Goal: Communication & Community: Answer question/provide support

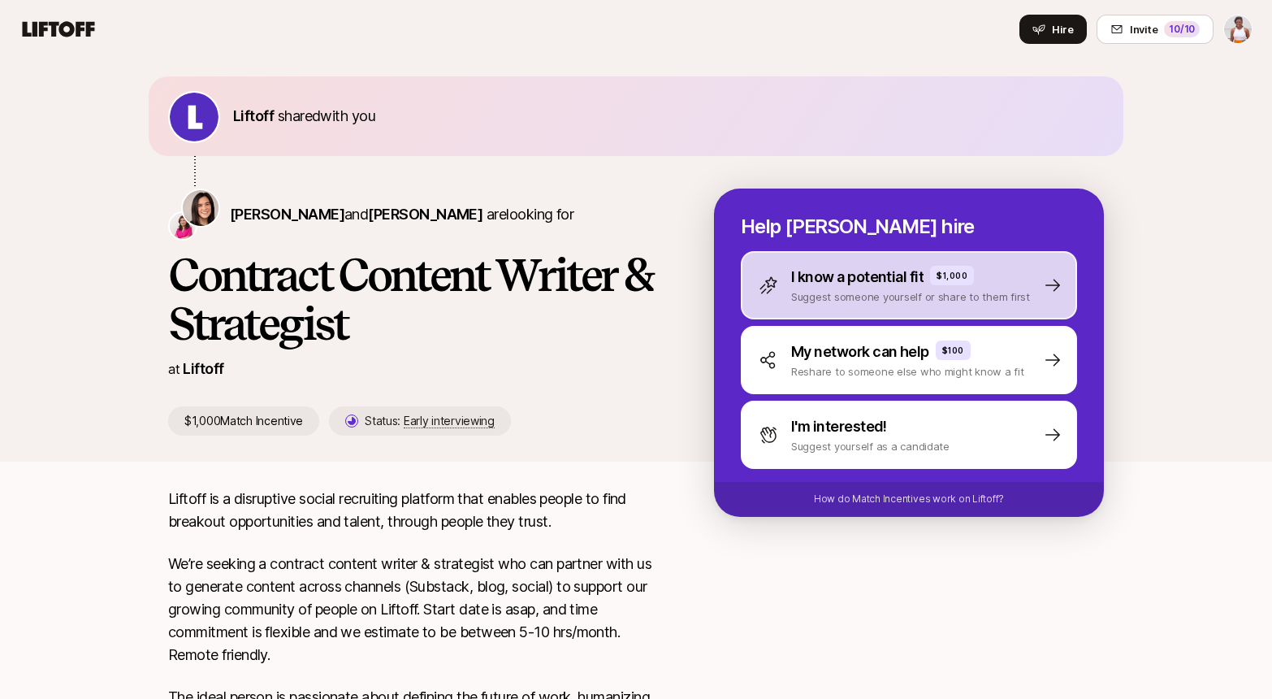
scroll to position [8, 0]
click at [889, 279] on p "I know a potential fit" at bounding box center [857, 277] width 132 height 23
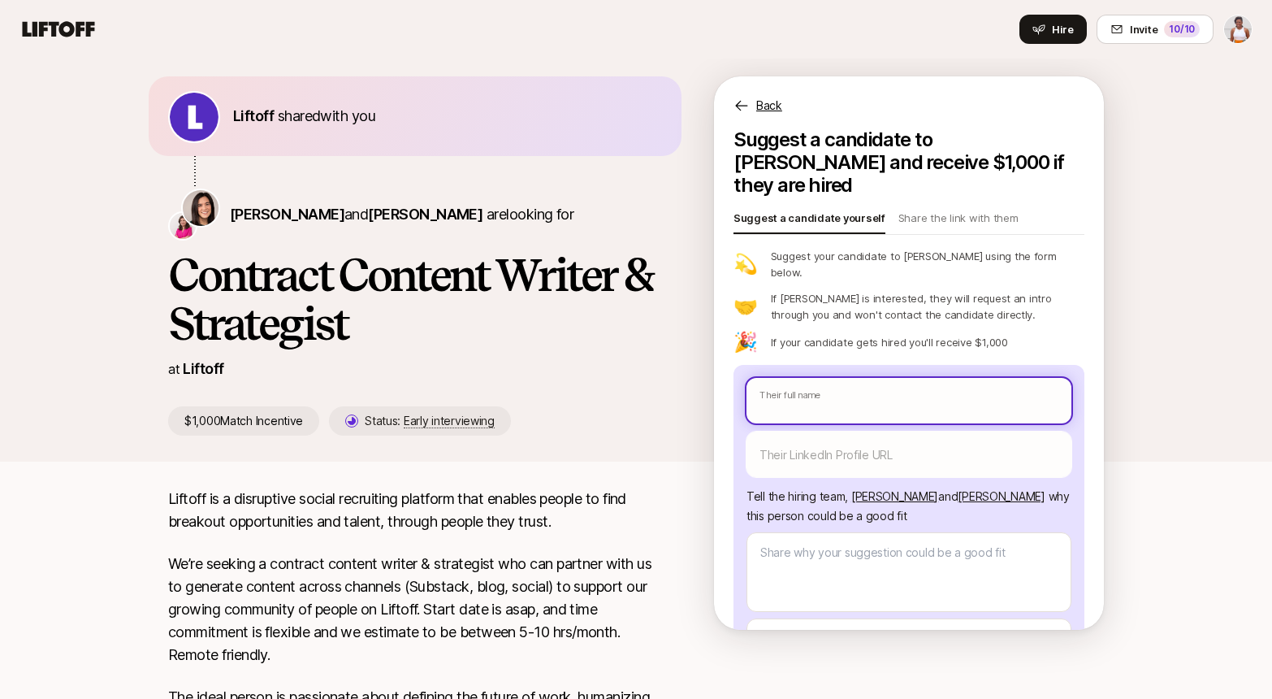
click at [836, 378] on input "text" at bounding box center [909, 400] width 325 height 45
type textarea "x"
type input "G"
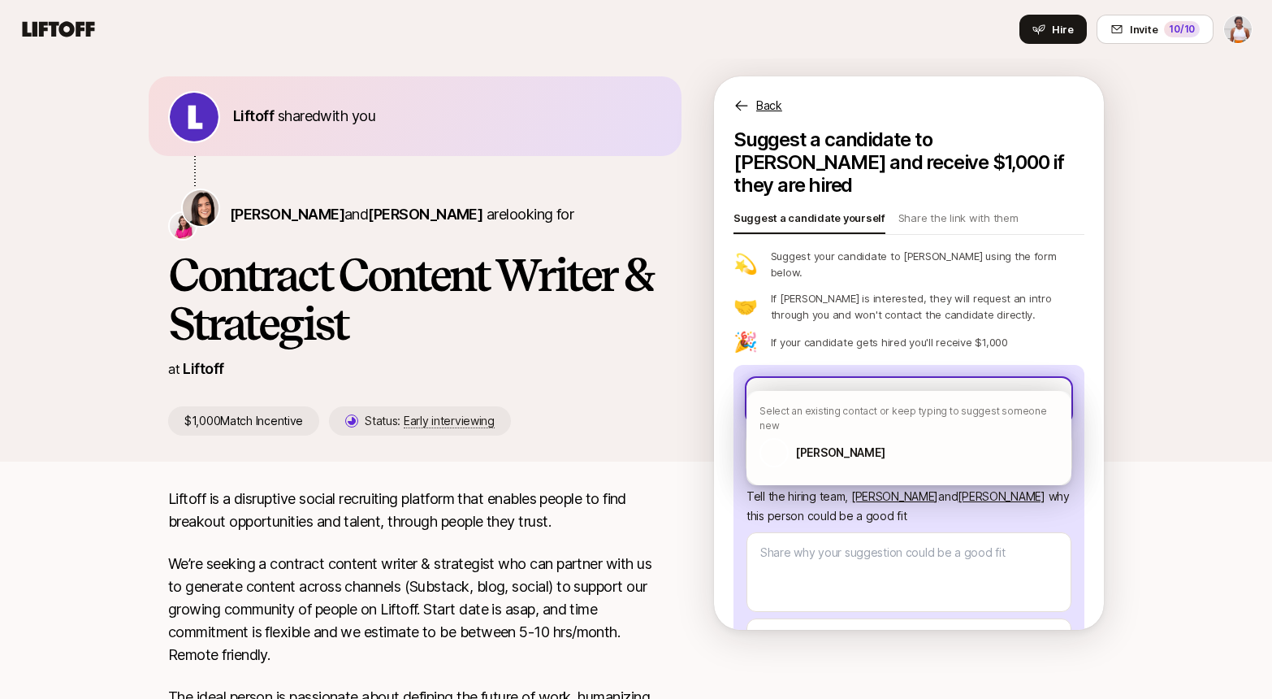
type textarea "x"
type input "Gi"
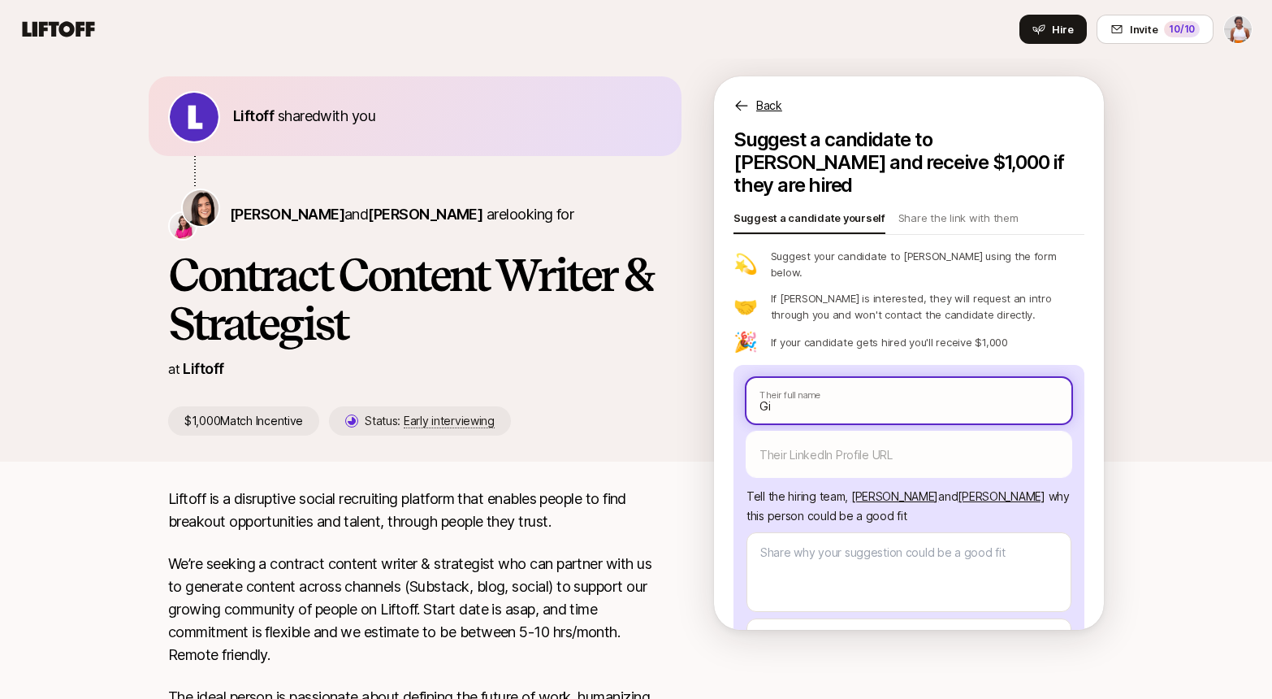
type textarea "x"
type input "[PERSON_NAME]"
type textarea "x"
type input "Gi"
type textarea "x"
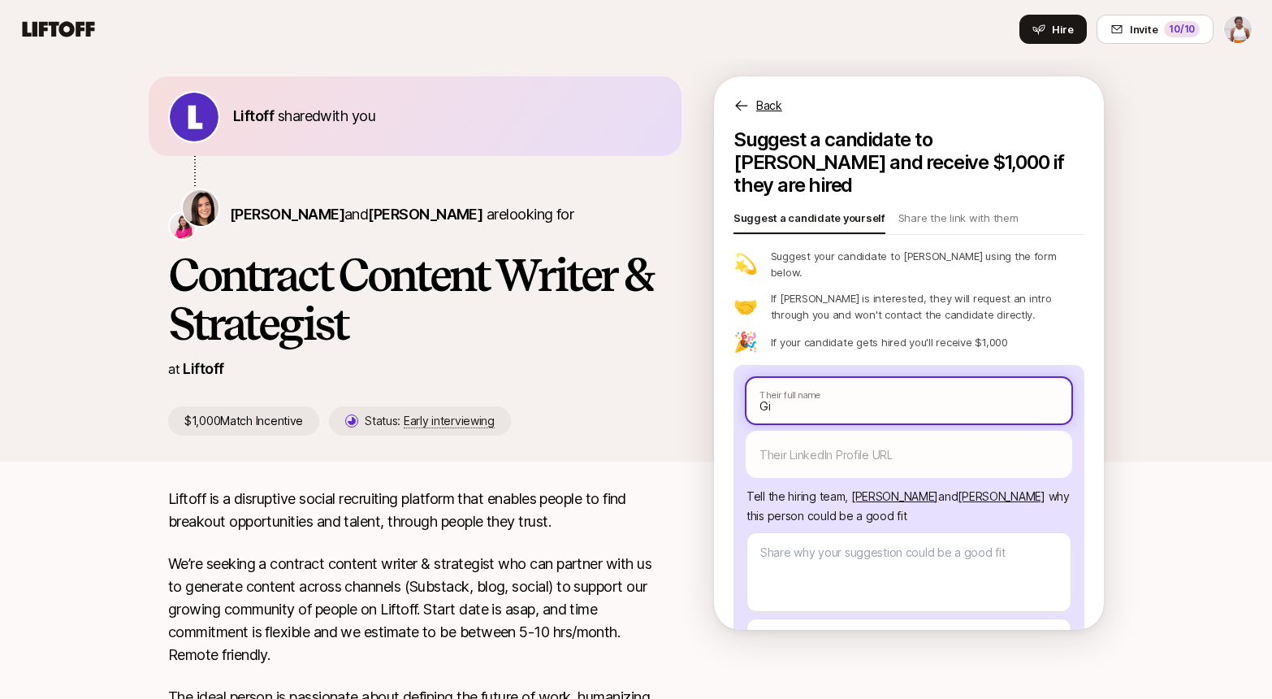
type input "Gis"
type textarea "x"
type input "[PERSON_NAME]"
type textarea "x"
type input "[PERSON_NAME]"
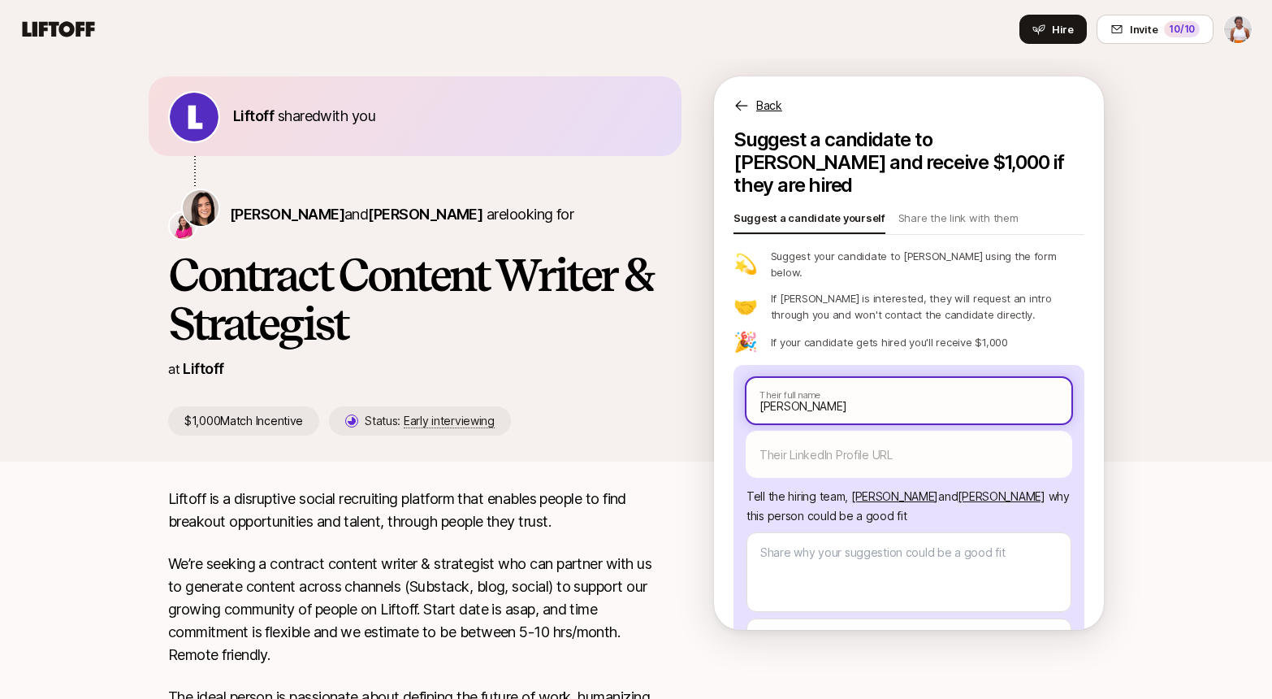
type textarea "x"
type input "[PERSON_NAME]"
type textarea "x"
type input "Giselle"
type textarea "x"
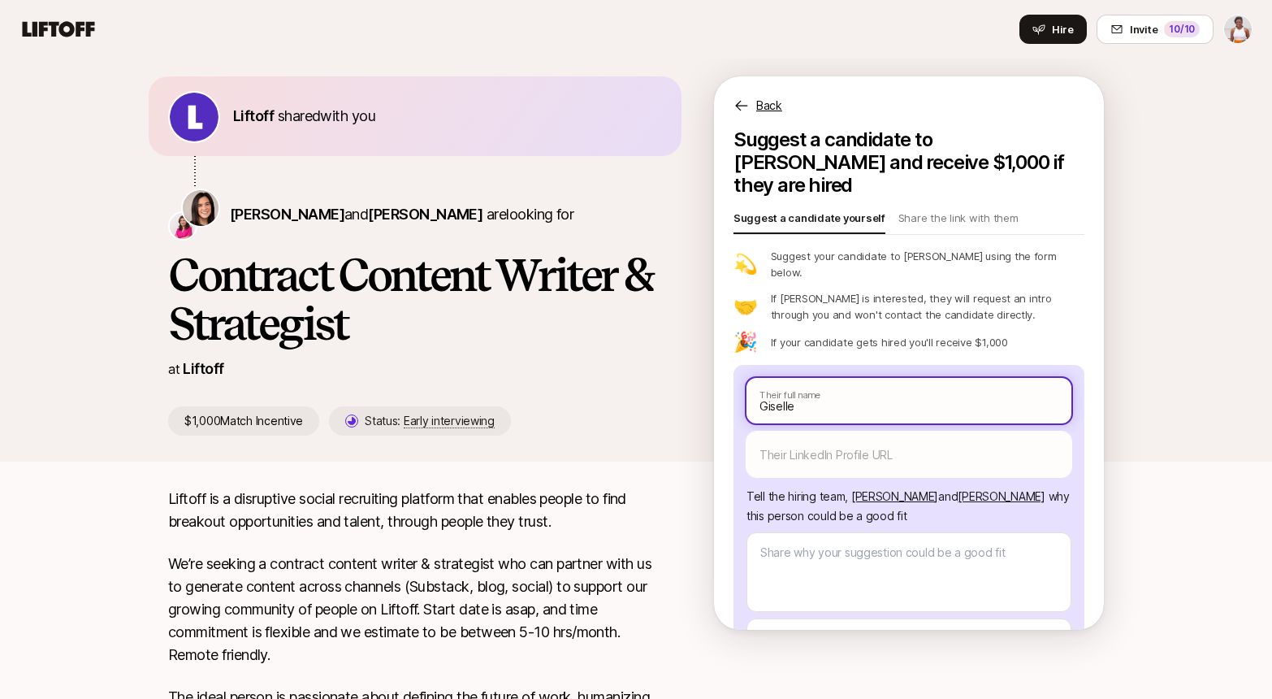
type input "Giselle"
type textarea "x"
type input "[PERSON_NAME]"
type textarea "x"
type input "[PERSON_NAME]"
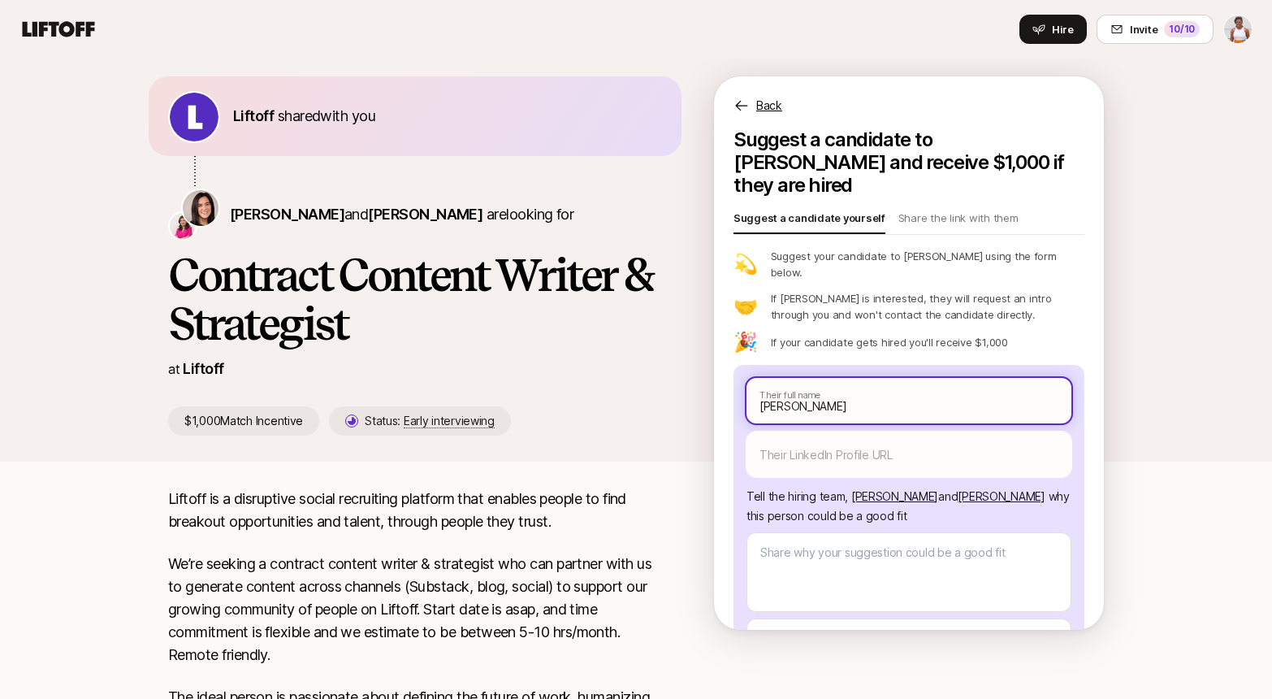
type textarea "x"
type input "[PERSON_NAME]"
type textarea "x"
type input "[PERSON_NAME]"
type textarea "x"
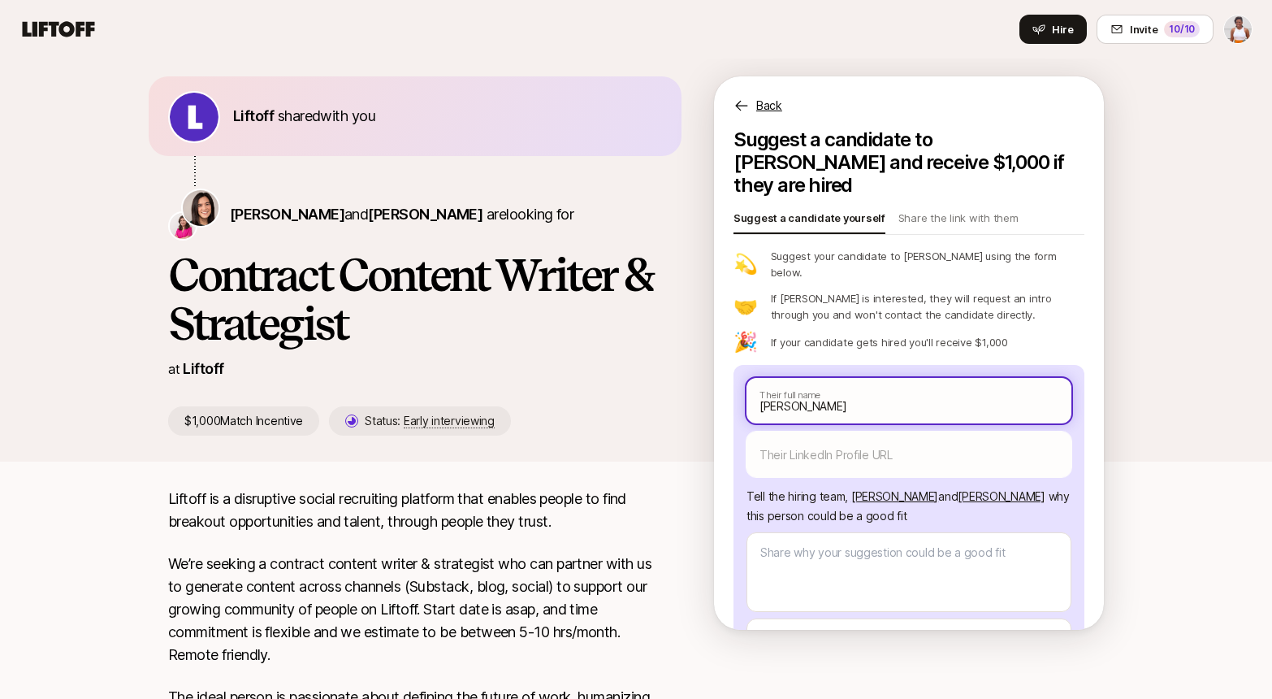
type input "[PERSON_NAME]"
type textarea "x"
type input "[PERSON_NAME]"
type textarea "x"
type input "[PERSON_NAME]"
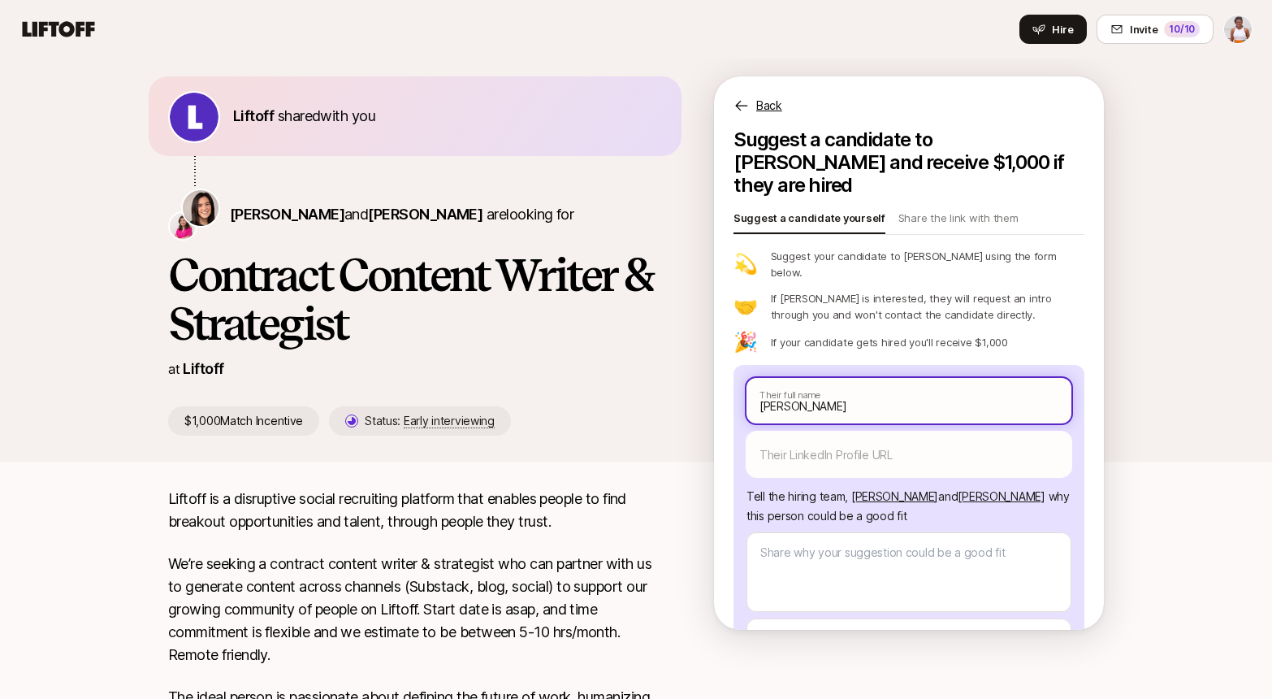
type textarea "x"
type input "[PERSON_NAME]"
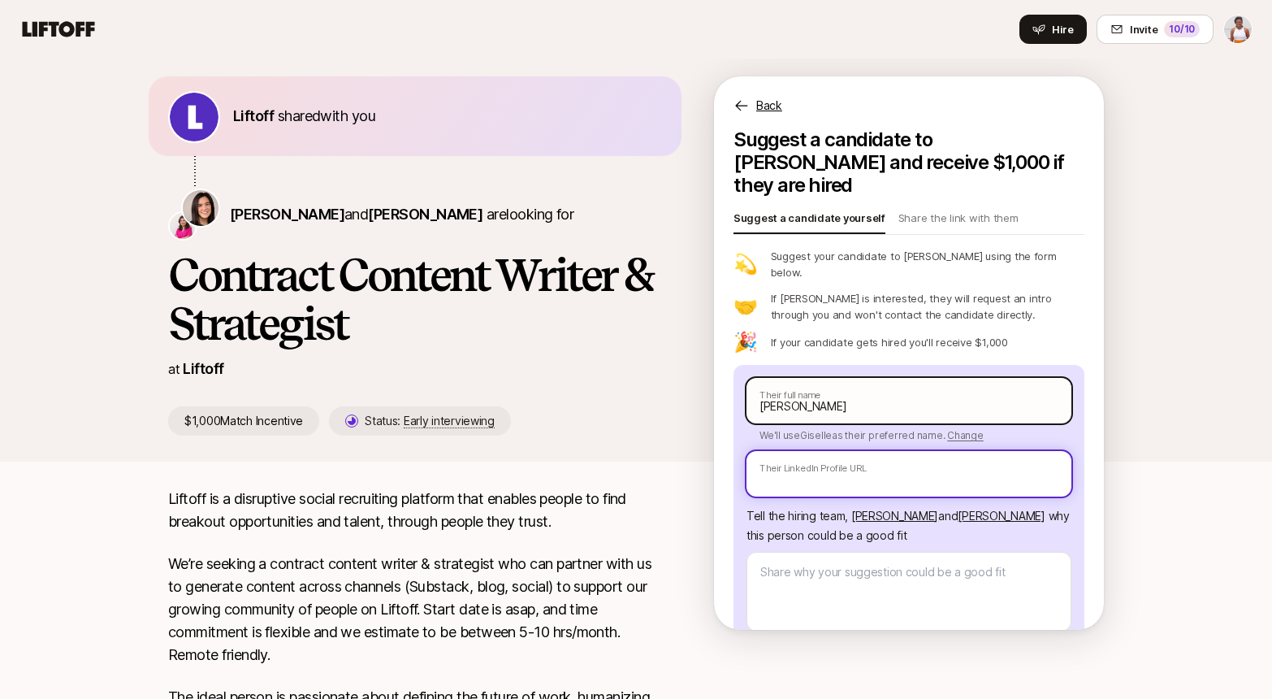
paste input "[URL][DOMAIN_NAME]"
type textarea "x"
type input "[URL][DOMAIN_NAME]"
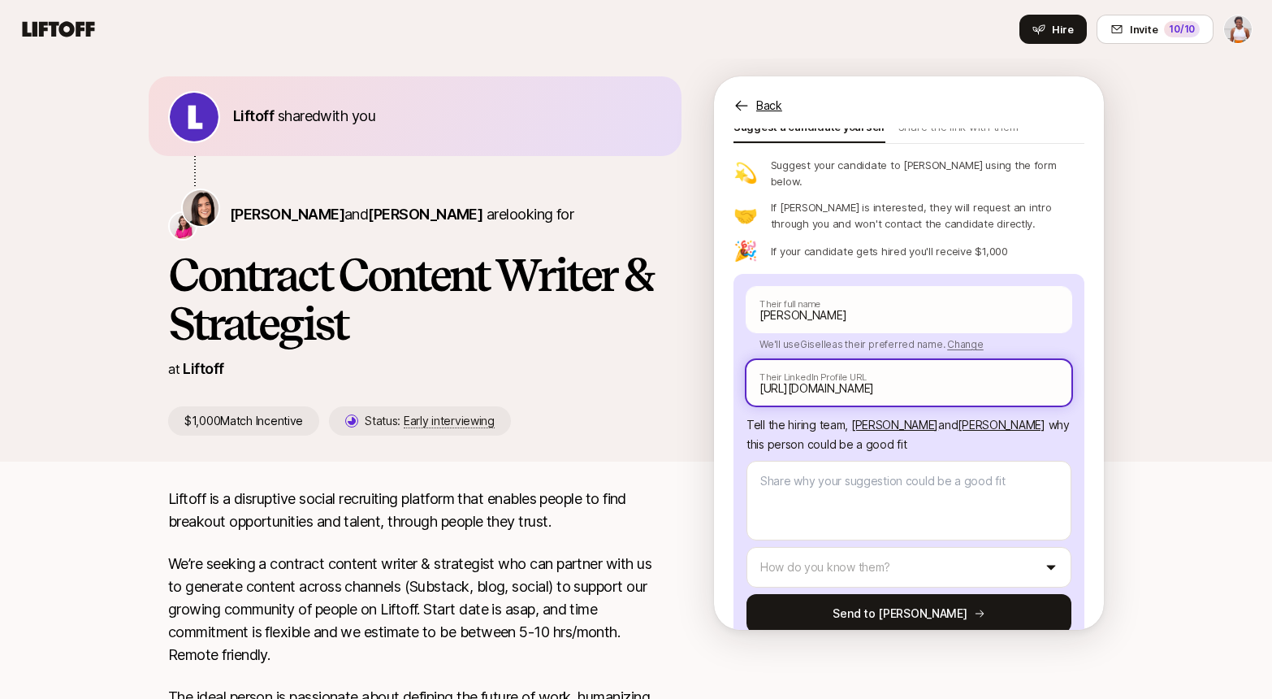
type textarea "x"
paste input "[URL][DOMAIN_NAME]"
type textarea "x"
type input "[URL][DOMAIN_NAME]"
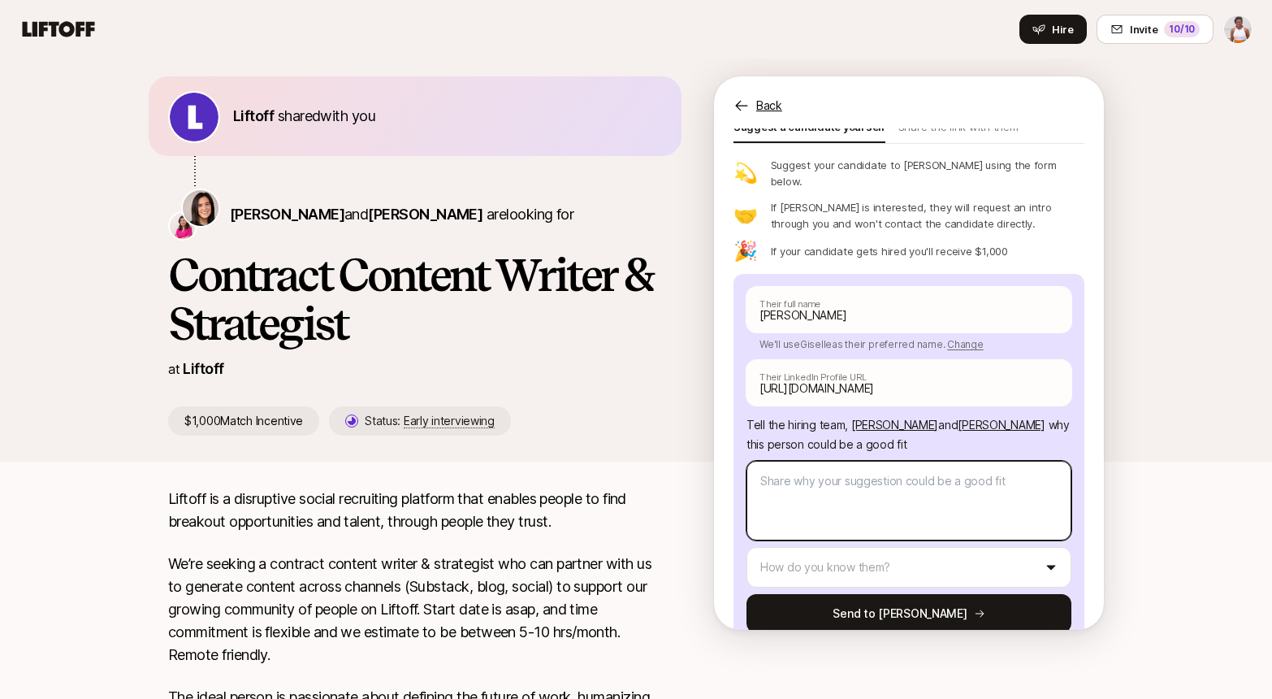
click at [822, 463] on textarea at bounding box center [909, 501] width 325 height 80
type textarea "x"
type textarea "W"
type textarea "x"
type textarea "WH"
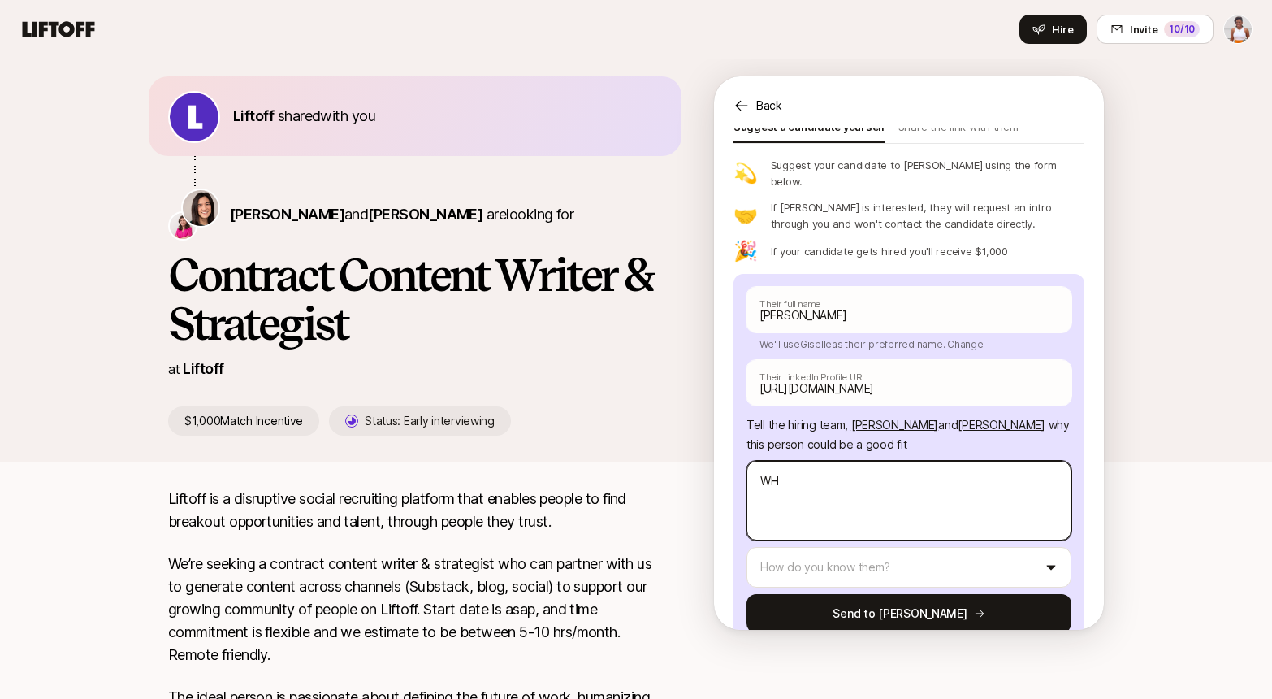
type textarea "x"
type textarea "WHe"
type textarea "x"
type textarea "WHen"
type textarea "x"
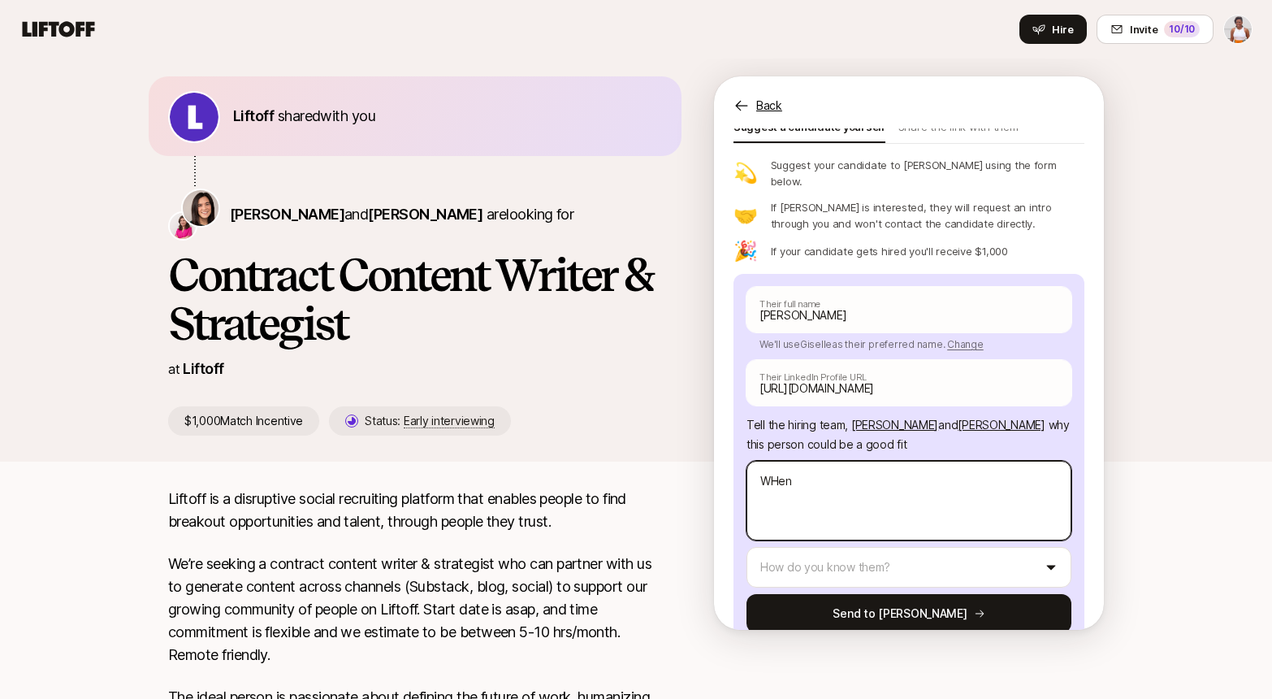
type textarea "WHen"
type textarea "x"
type textarea "WHen"
type textarea "x"
type textarea "WHe"
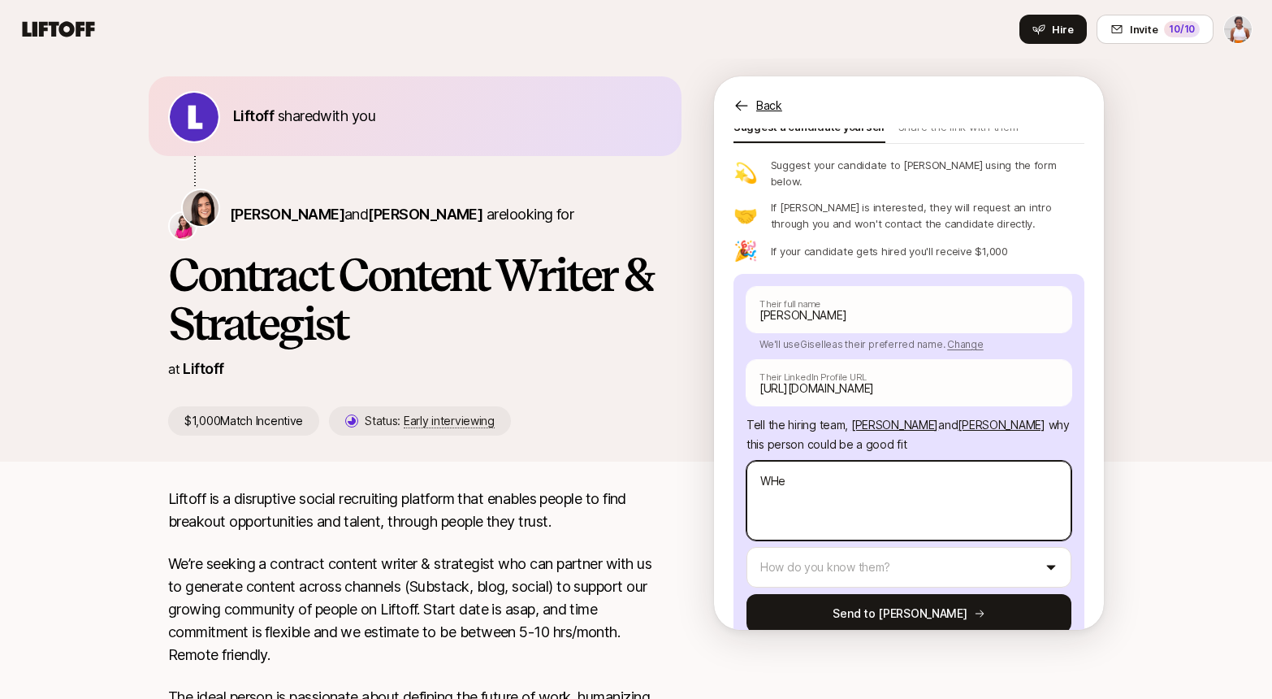
type textarea "x"
type textarea "WH"
type textarea "x"
type textarea "W"
type textarea "x"
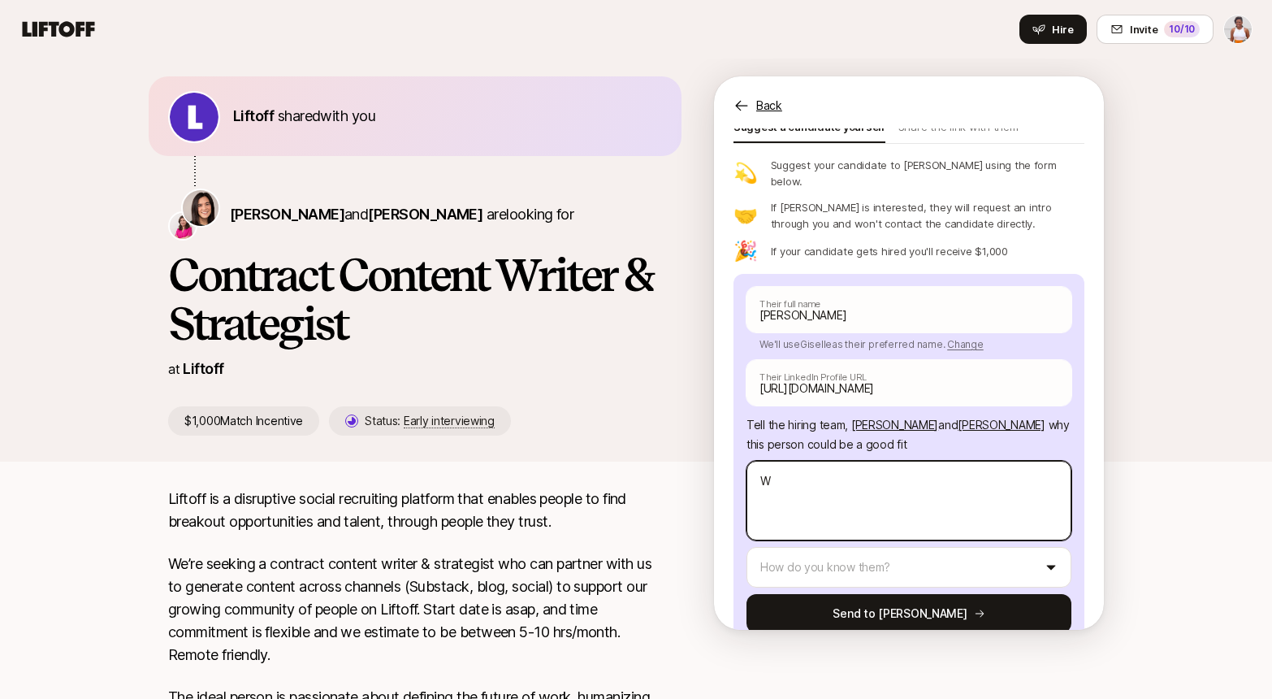
type textarea "Wh"
type textarea "x"
type textarea "Whe"
type textarea "x"
type textarea "When"
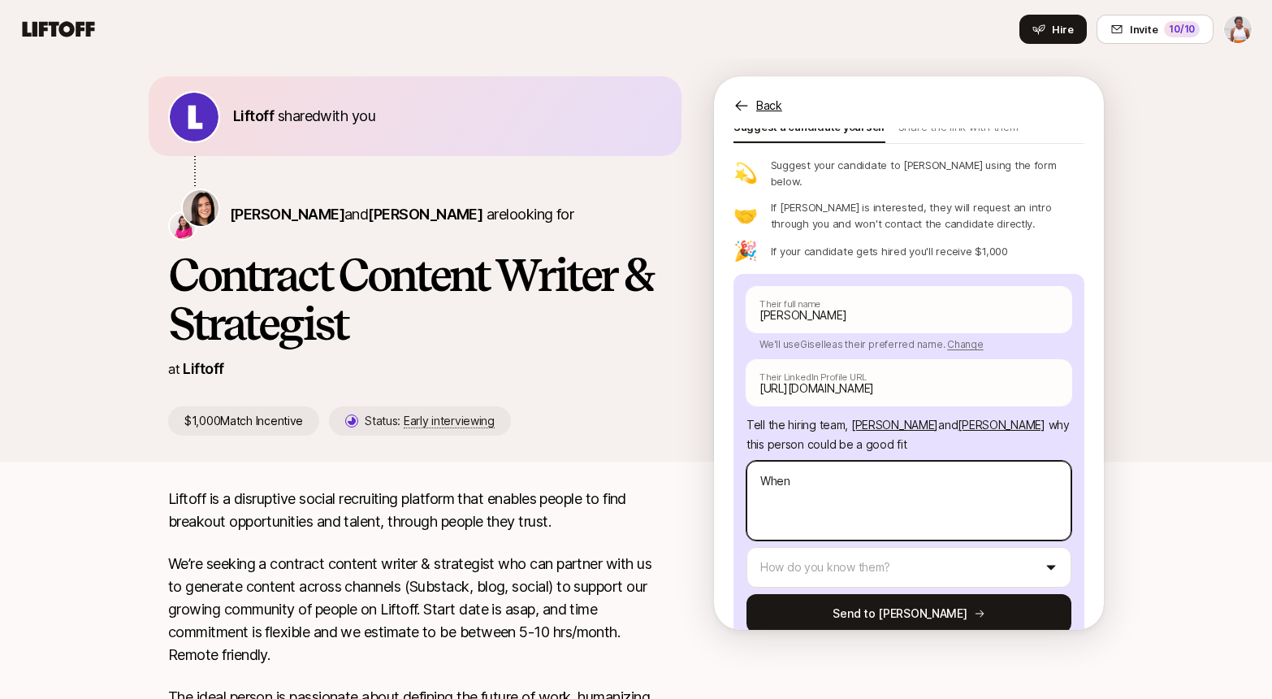
type textarea "x"
type textarea "When"
type textarea "x"
type textarea "When G"
type textarea "x"
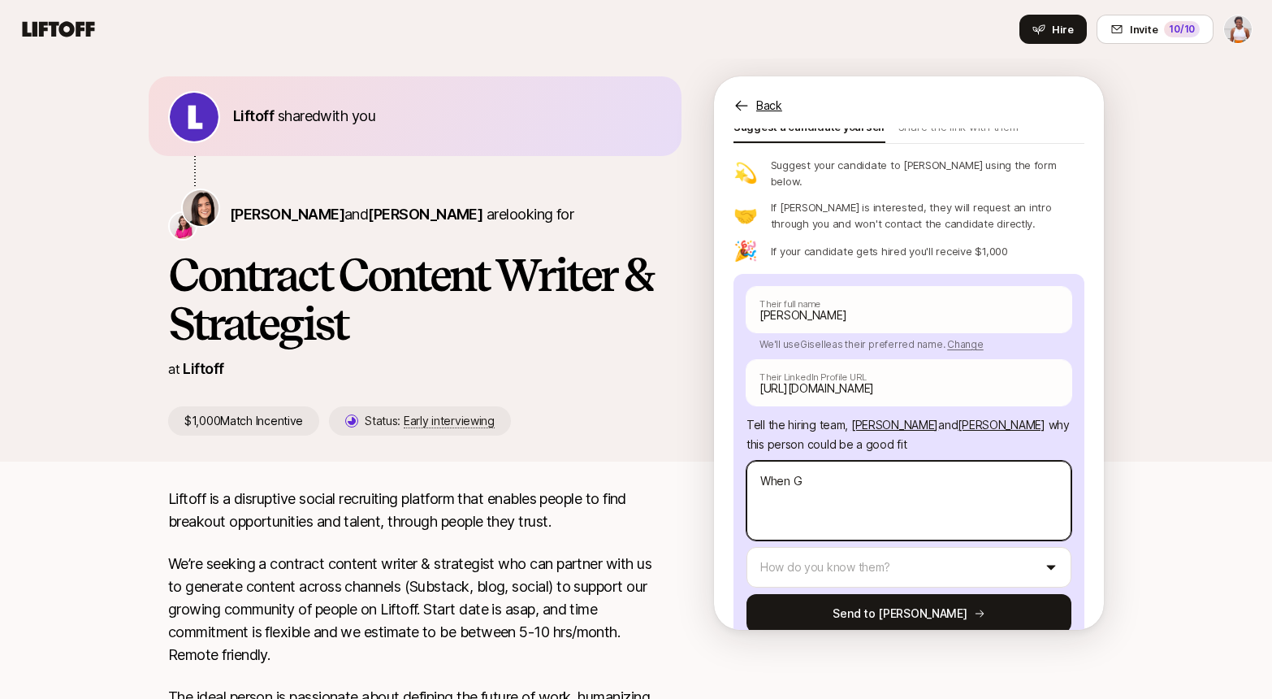
type textarea "When Gi"
type textarea "x"
type textarea "When Gis"
type textarea "x"
type textarea "When [PERSON_NAME]"
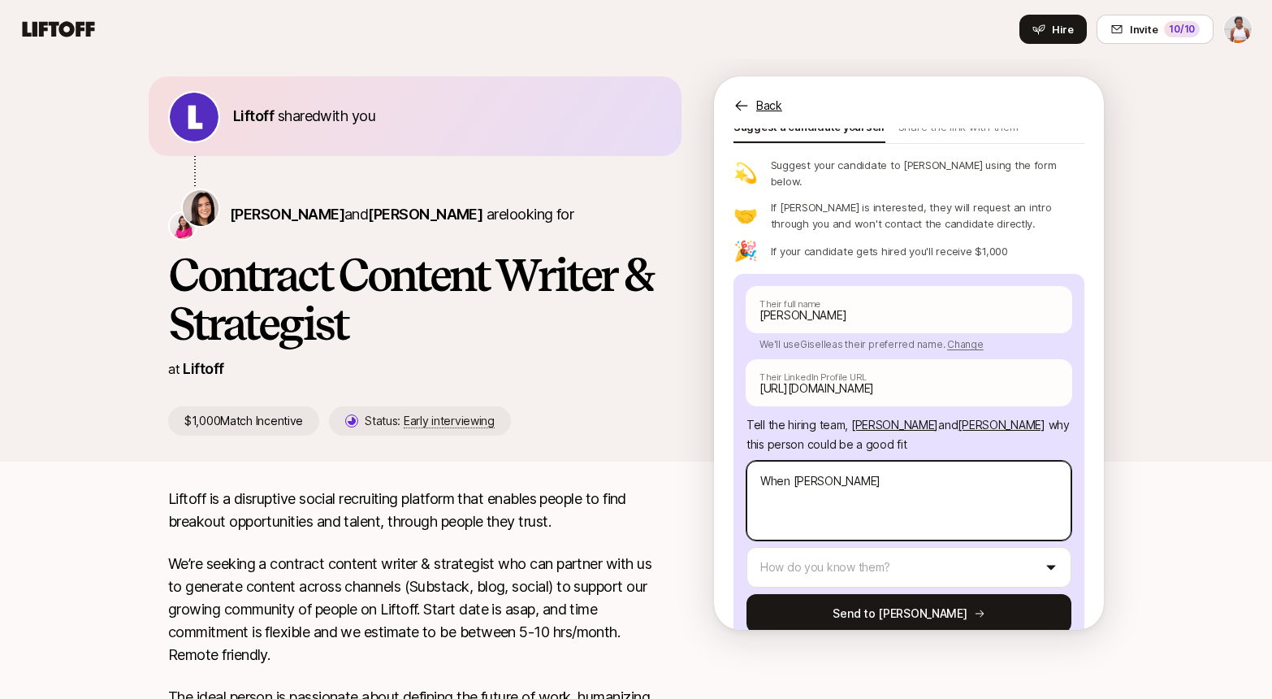
type textarea "x"
type textarea "When [PERSON_NAME]"
type textarea "x"
type textarea "When [PERSON_NAME]"
type textarea "x"
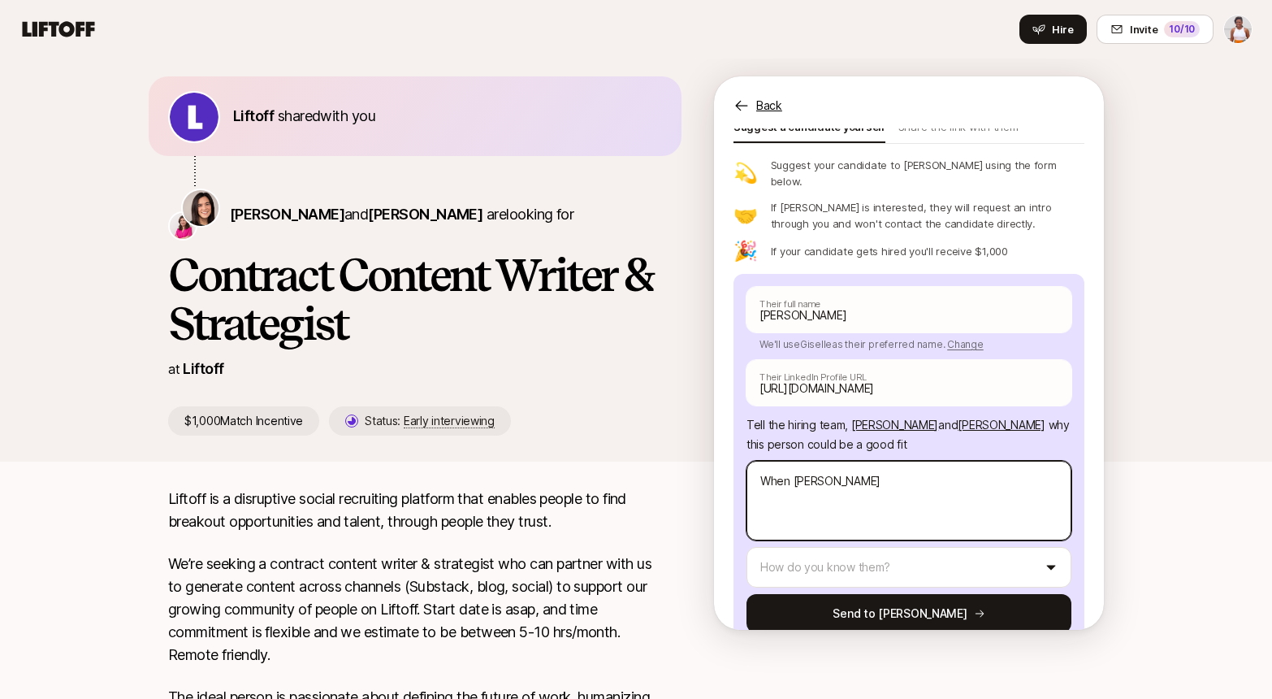
type textarea "When [PERSON_NAME]"
type textarea "x"
type textarea "When [PERSON_NAME]"
type textarea "x"
type textarea "When Giselle w"
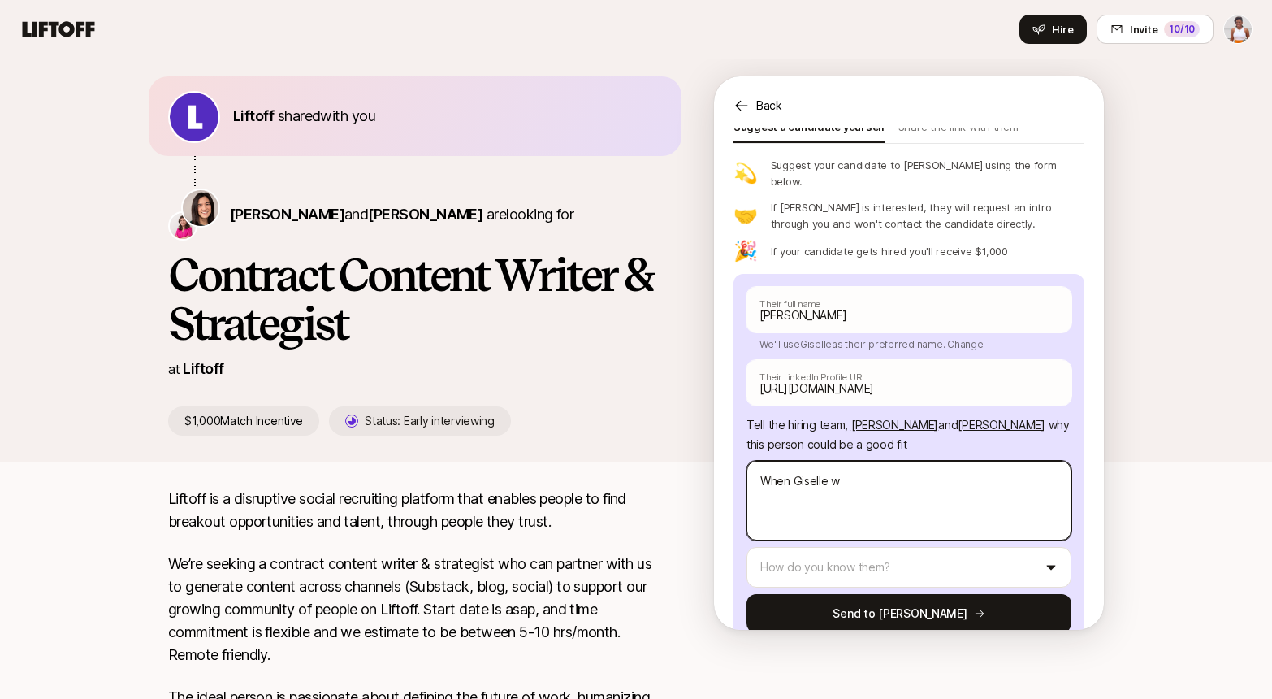
type textarea "x"
type textarea "When Giselle wo"
type textarea "x"
type textarea "When Giselle wor"
type textarea "x"
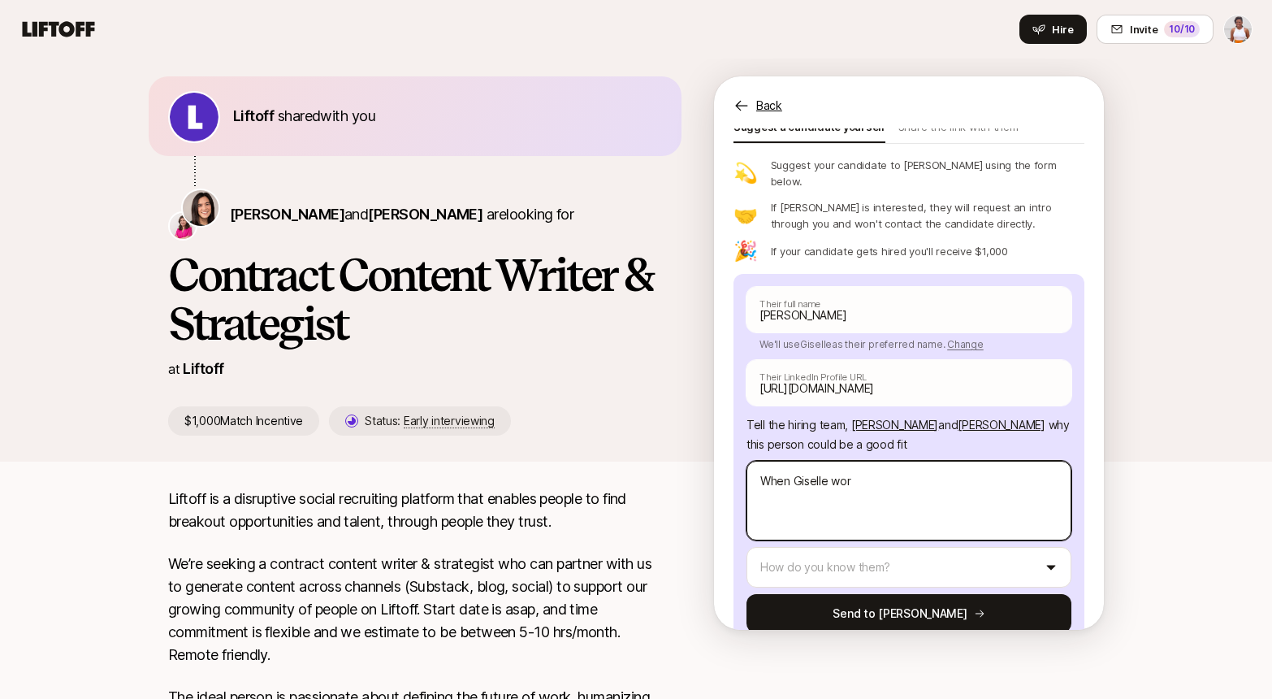
type textarea "When [PERSON_NAME] work"
type textarea "x"
type textarea "When [PERSON_NAME] work"
type textarea "x"
type textarea "When [PERSON_NAME] work i"
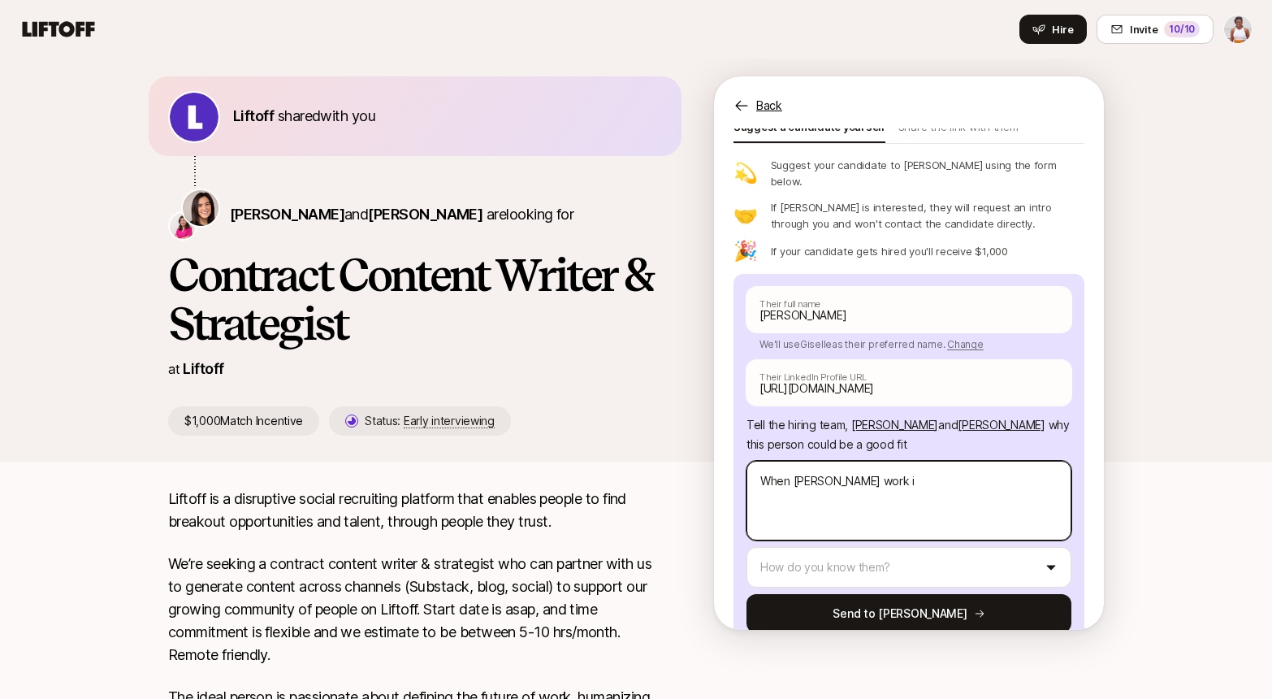
type textarea "x"
type textarea "When [PERSON_NAME] work in"
type textarea "x"
type textarea "When [PERSON_NAME] work in"
type textarea "x"
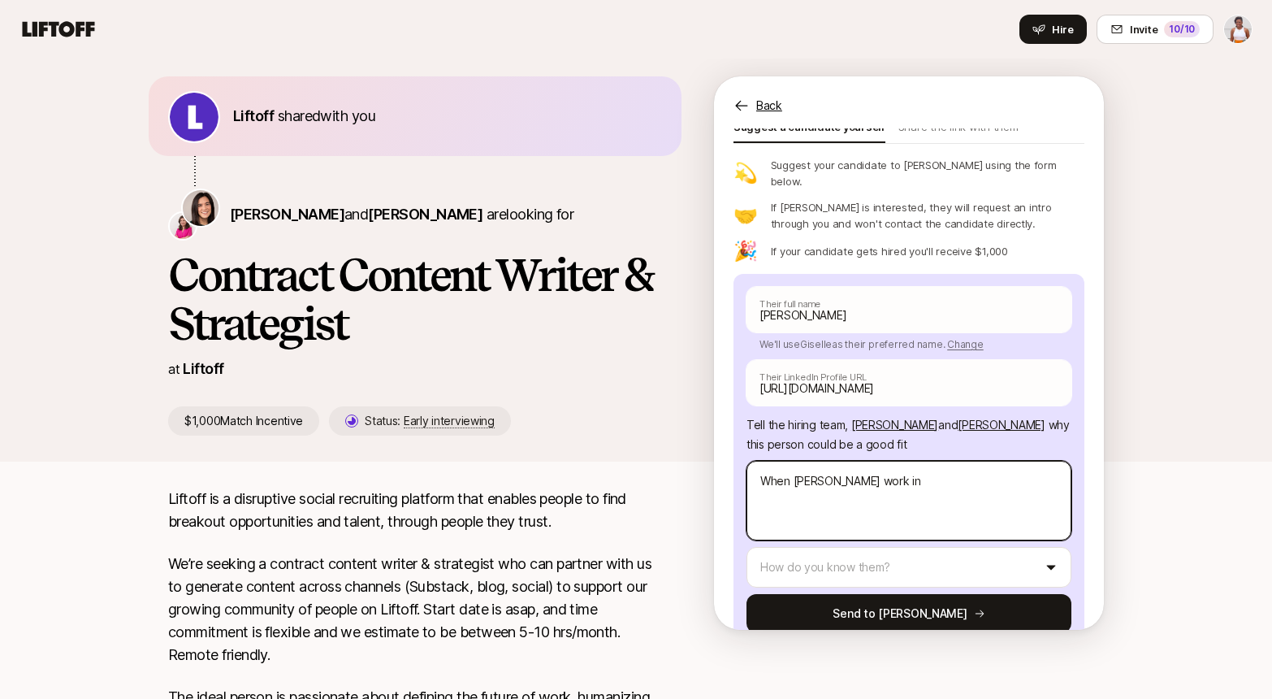
type textarea "When [PERSON_NAME] work in t"
type textarea "x"
type textarea "When [PERSON_NAME] work in th"
type textarea "x"
type textarea "When [PERSON_NAME] work in the"
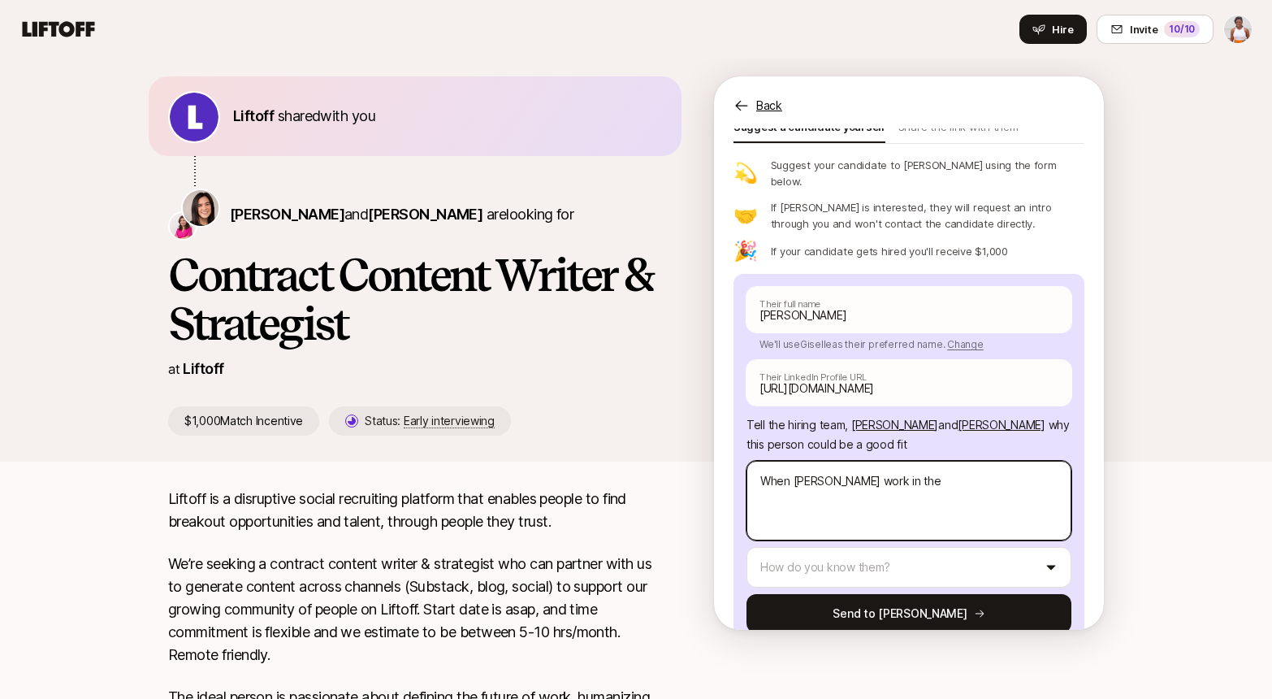
type textarea "x"
type textarea "When [PERSON_NAME] work in the"
type textarea "x"
type textarea "When [PERSON_NAME] work in the s"
type textarea "x"
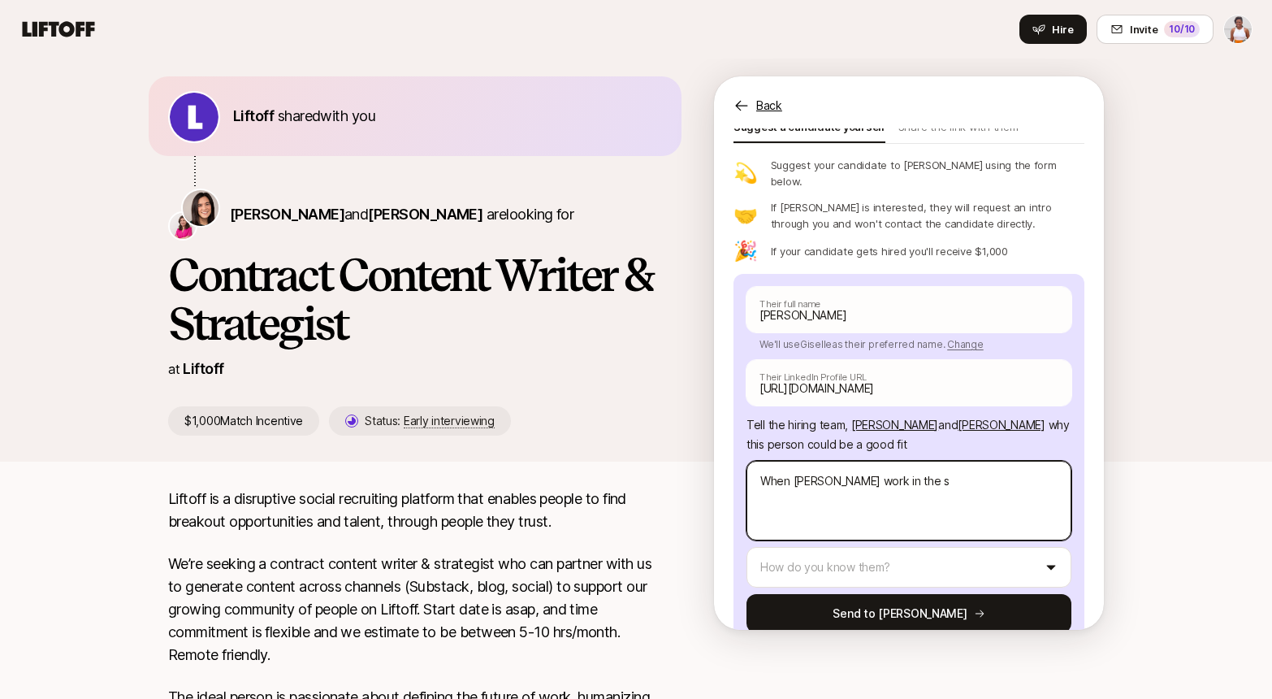
type textarea "When [PERSON_NAME] work in the sa"
type textarea "x"
type textarea "When [PERSON_NAME] work in the [PERSON_NAME]"
type textarea "x"
type textarea "When [PERSON_NAME] work in the same"
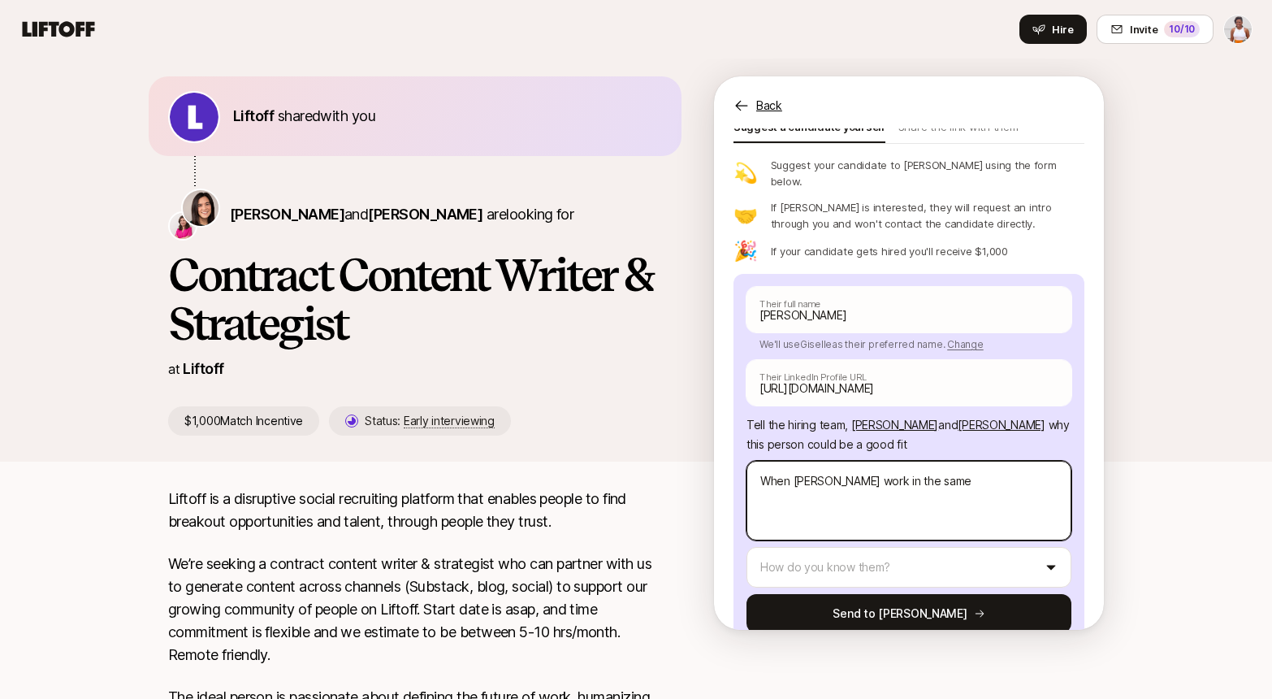
type textarea "x"
type textarea "When [PERSON_NAME] work in the same"
type textarea "x"
type textarea "When [PERSON_NAME] work in the same t"
type textarea "x"
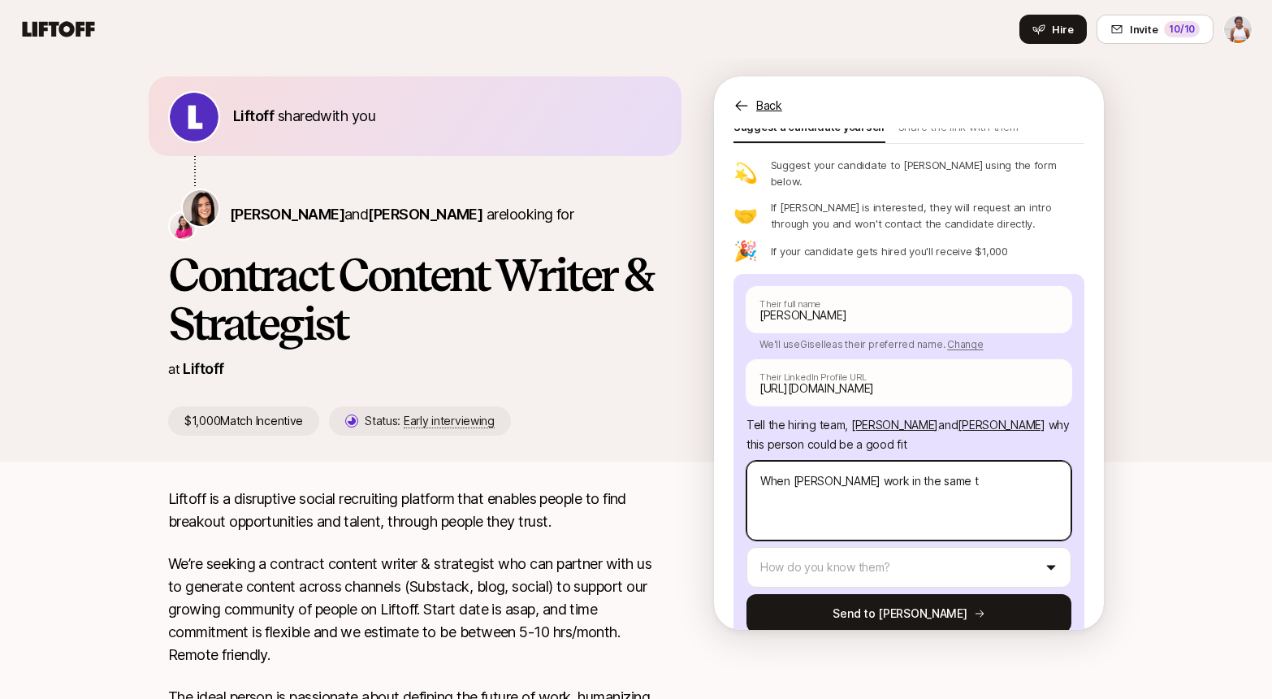
type textarea "When [PERSON_NAME] work in the same te"
type textarea "x"
type textarea "When [PERSON_NAME] work in the same tea"
type textarea "x"
type textarea "When [PERSON_NAME] work in the same team"
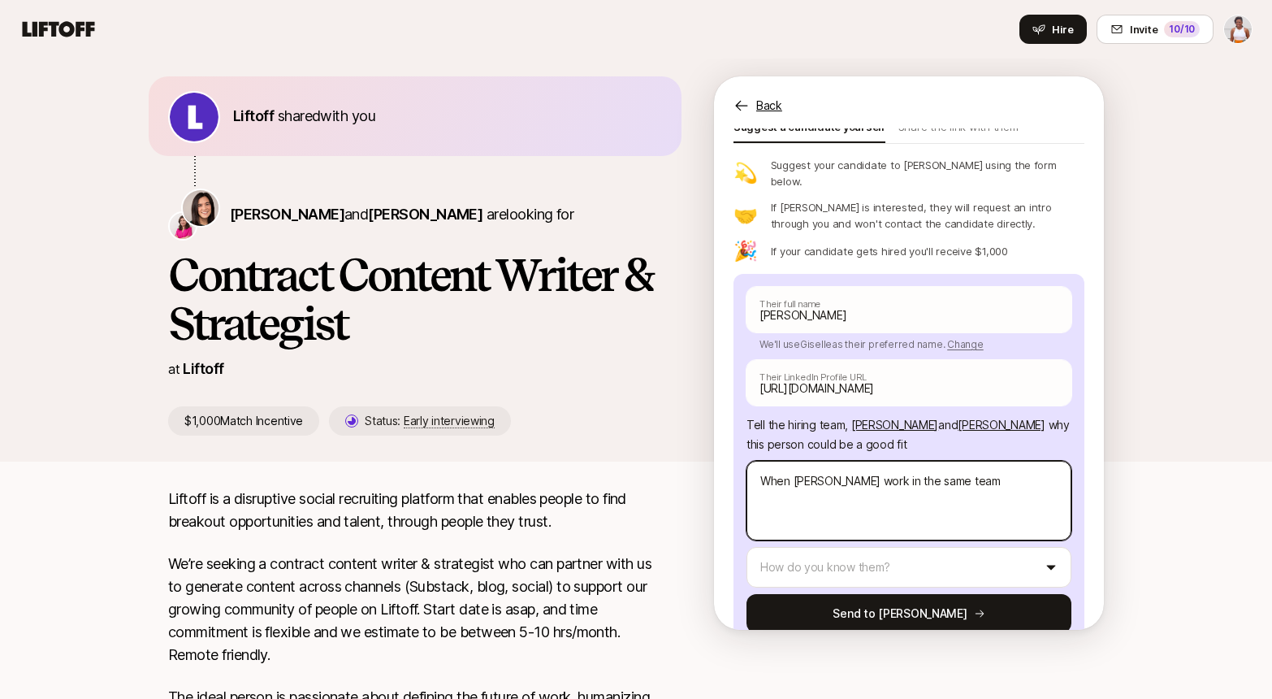
type textarea "x"
type textarea "When [PERSON_NAME] work in the same team"
type textarea "x"
type textarea "When [PERSON_NAME] work in the same team as"
type textarea "x"
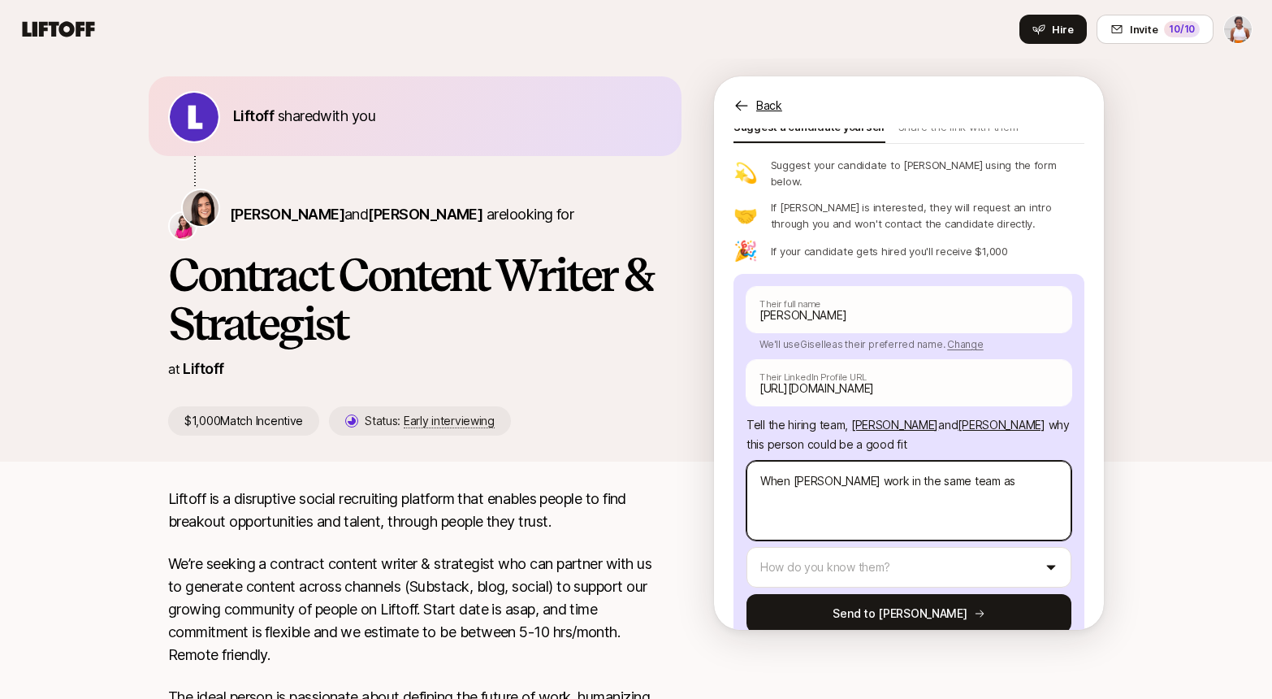
type textarea "When [PERSON_NAME] work in the same team as"
type textarea "x"
type textarea "When [PERSON_NAME] work in the same team as m"
type textarea "x"
type textarea "When [PERSON_NAME] work in the same team as me"
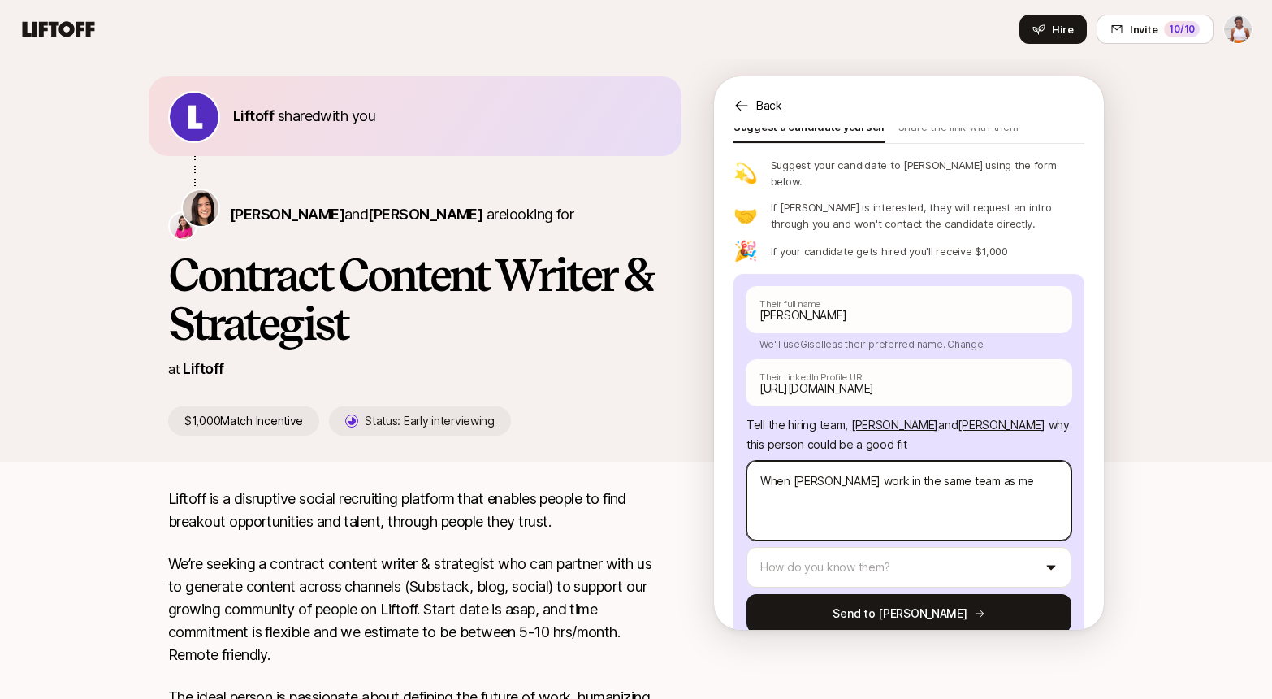
type textarea "x"
type textarea "When [PERSON_NAME] work in the same team as me,"
type textarea "x"
type textarea "When [PERSON_NAME] work in the same team as me, s"
type textarea "x"
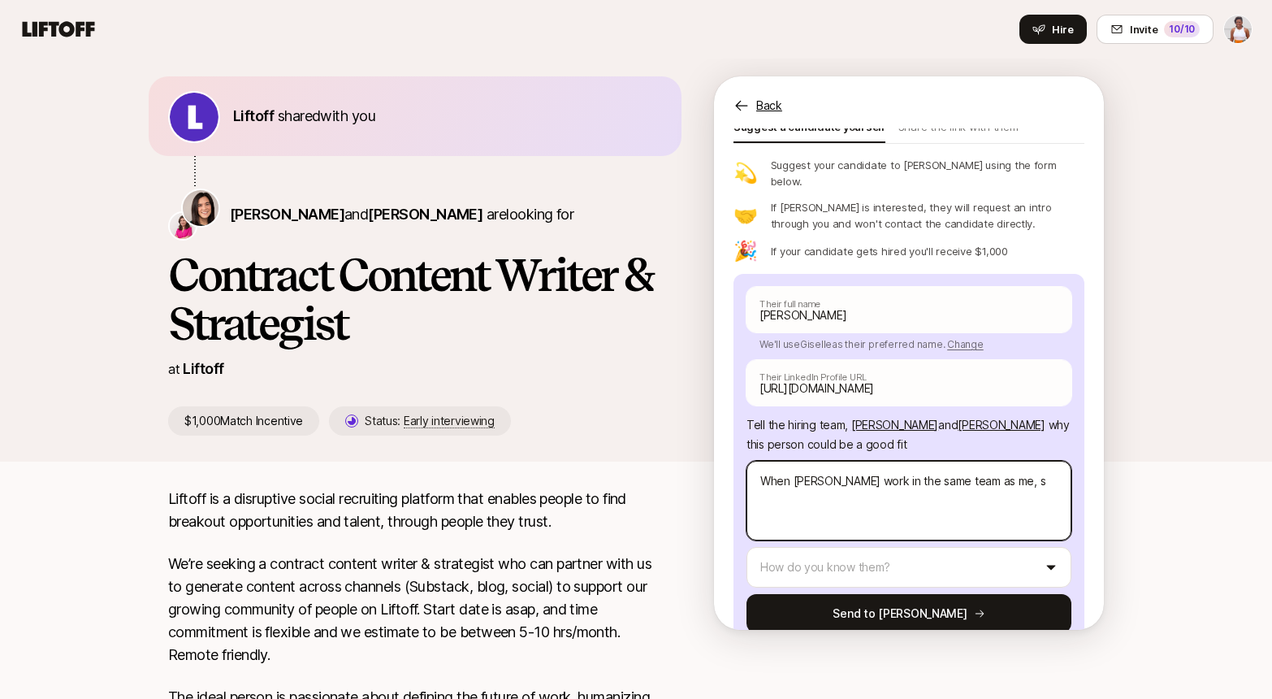
type textarea "When [PERSON_NAME] work in the same team as me, sh"
type textarea "x"
type textarea "When [PERSON_NAME] work in the same team as me, she"
type textarea "x"
type textarea "When [PERSON_NAME] work in the same team as me, she"
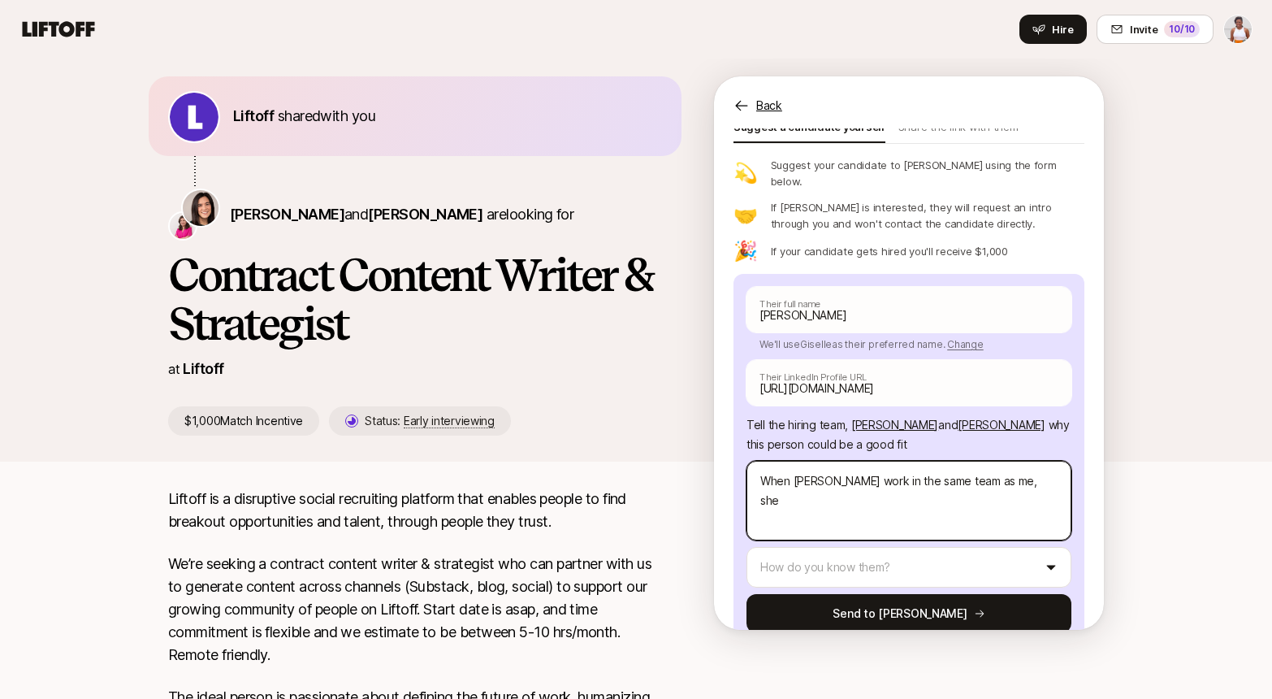
type textarea "x"
type textarea "When [PERSON_NAME] work in the same team as me, she w"
type textarea "x"
type textarea "When [PERSON_NAME] work in the same team as me, she was"
type textarea "x"
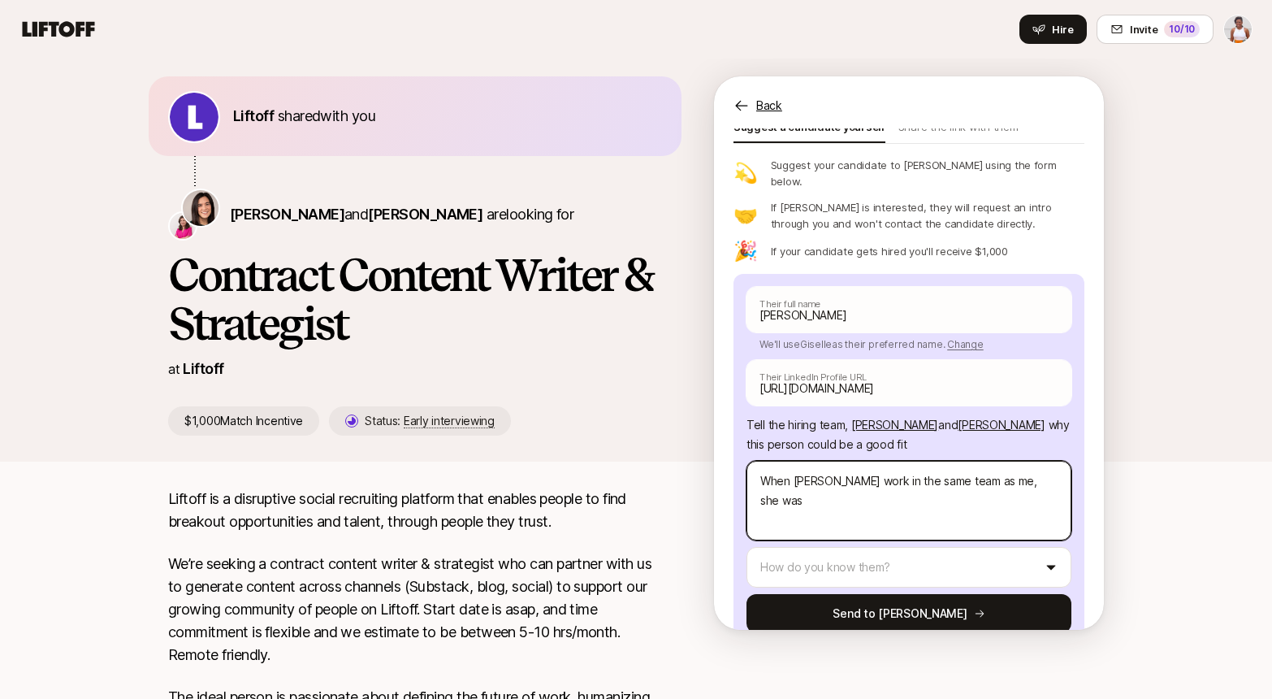
type textarea "When [PERSON_NAME] work in the same team as me, she was"
type textarea "x"
type textarea "When [PERSON_NAME] work in the same team as me, she was a"
type textarea "x"
type textarea "When [PERSON_NAME] work in the same team as me, she was al"
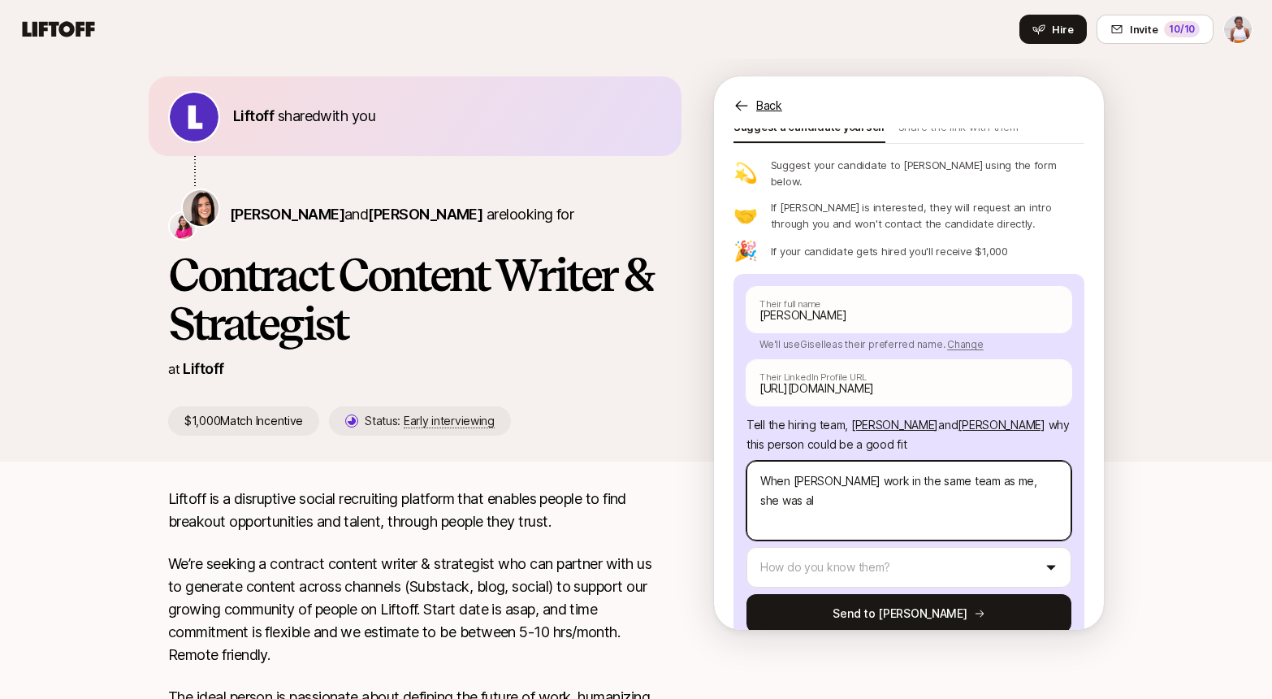
type textarea "x"
type textarea "When [PERSON_NAME] work in the same team as me, she was alw"
type textarea "x"
type textarea "When [PERSON_NAME] work in the same team as me, she was alwa"
type textarea "x"
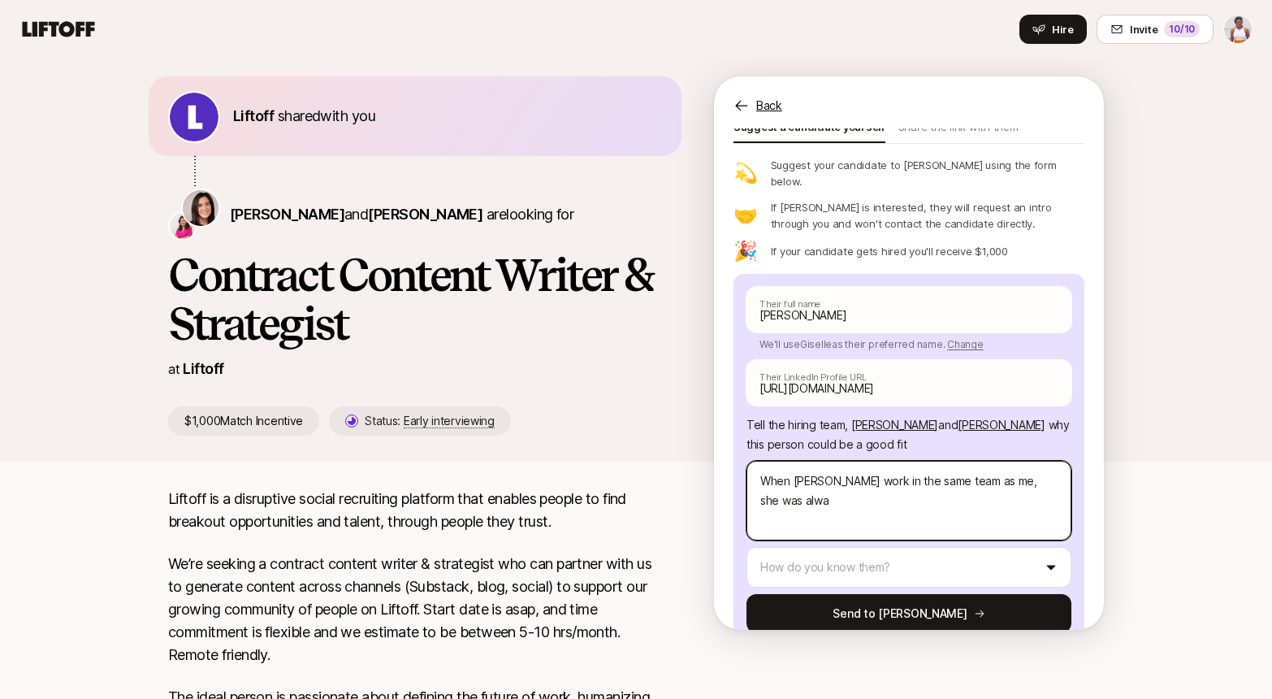
type textarea "When [PERSON_NAME] work in the same team as me, she was alway"
type textarea "x"
type textarea "When [PERSON_NAME] work in the same team as me, she was always"
type textarea "x"
type textarea "When [PERSON_NAME] work in the same team as me, she was always"
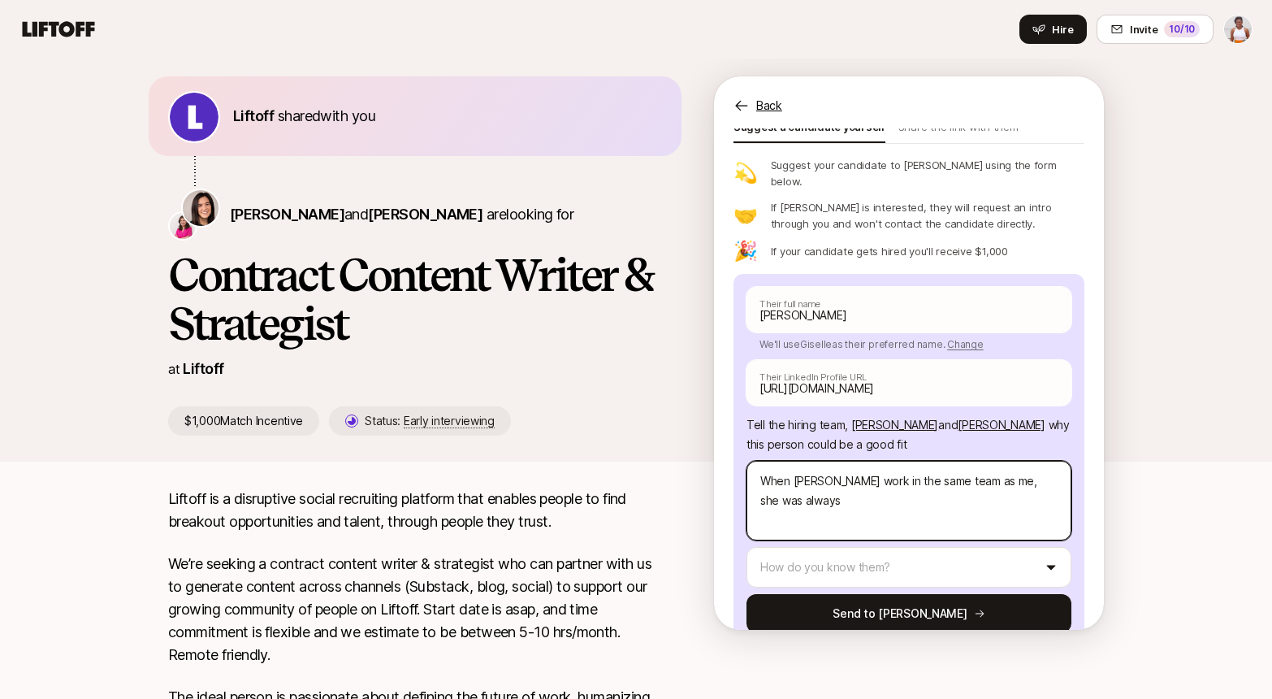
type textarea "x"
type textarea "When [PERSON_NAME] work in the same team as me, she was always e"
type textarea "x"
type textarea "When [PERSON_NAME] work in the same team as me, she was always el"
type textarea "x"
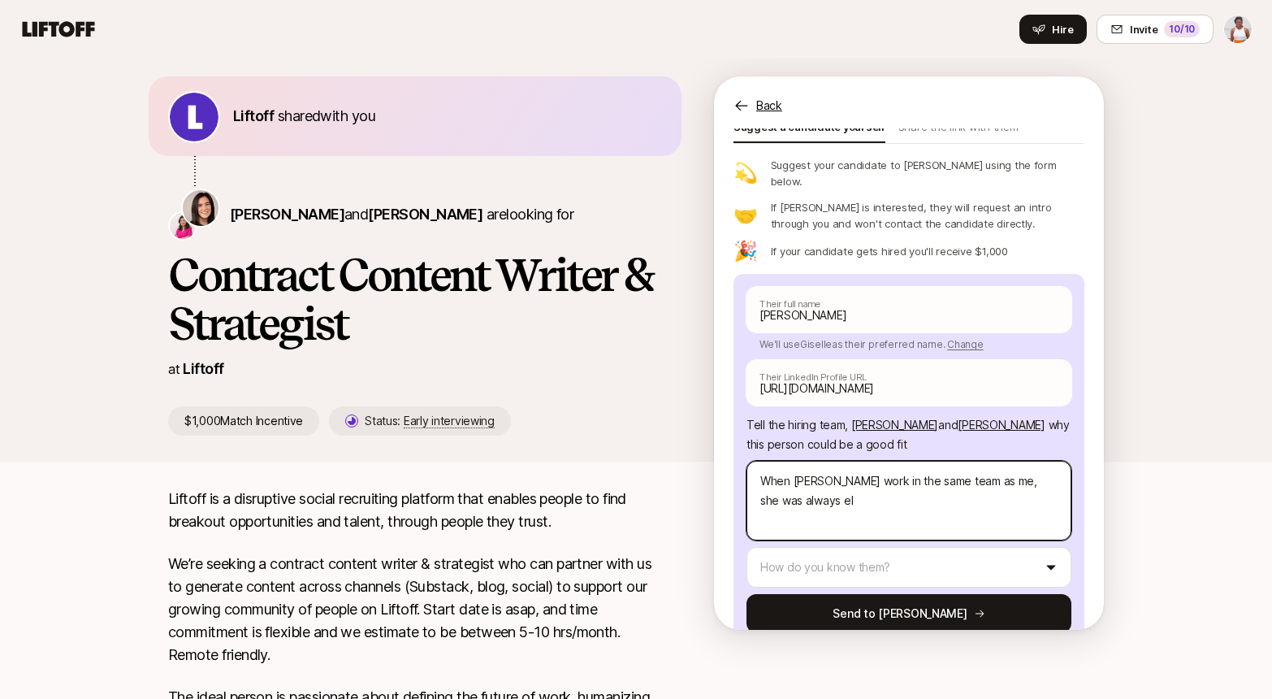
type textarea "When [PERSON_NAME] work in the same team as me, she was always ele"
type textarea "x"
type textarea "When [PERSON_NAME] work in the same team as me, she was always elev"
type textarea "x"
type textarea "When [PERSON_NAME] work in the same team as me, she was always eleva"
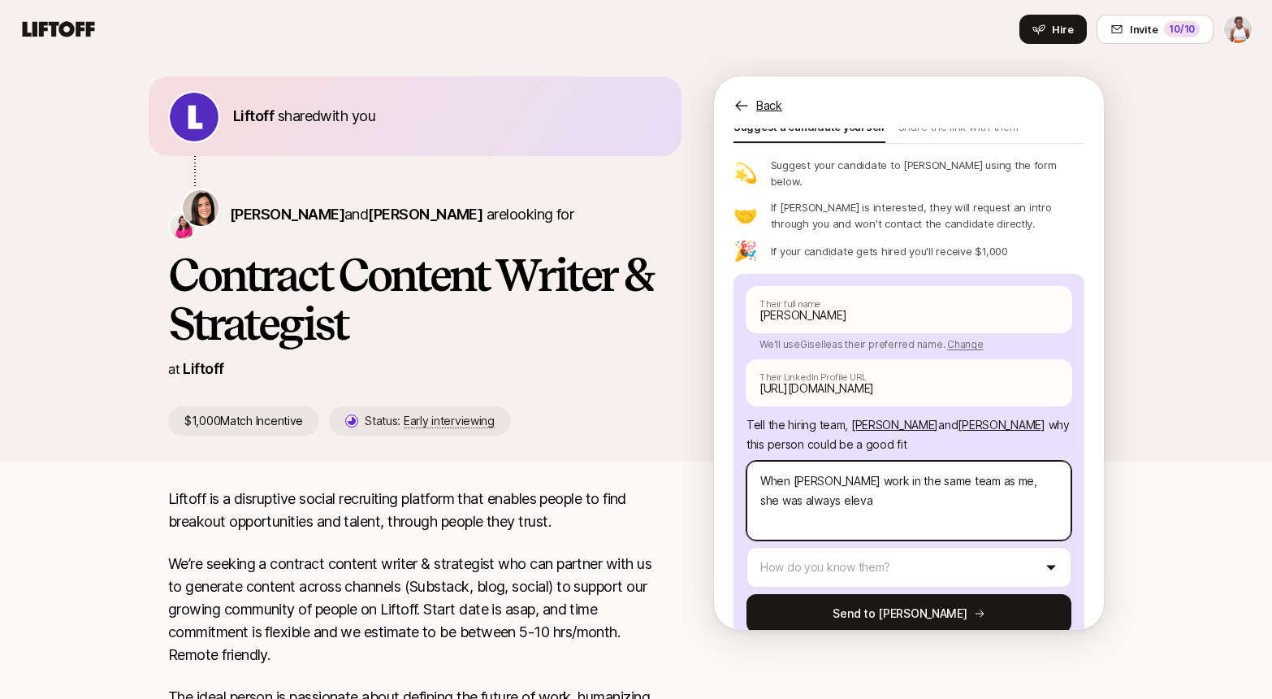
type textarea "x"
type textarea "When [PERSON_NAME] work in the same team as me, she was always elevat"
type textarea "x"
type textarea "When [PERSON_NAME] work in the same team as me, she was always elevate"
type textarea "x"
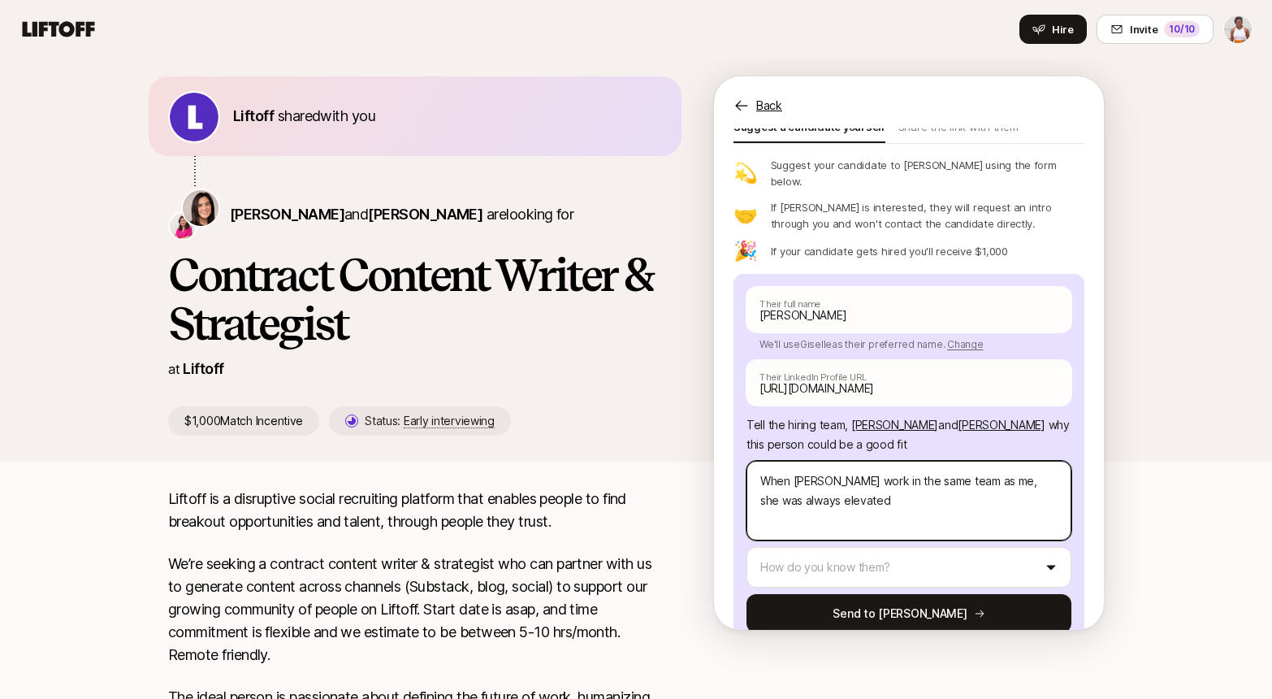
type textarea "When [PERSON_NAME] work in the same team as me, she was always elevated"
type textarea "x"
type textarea "When [PERSON_NAME] work in the same team as me, she was always elevated a"
type textarea "x"
type textarea "When [PERSON_NAME] work in the same team as me, she was always elevated as"
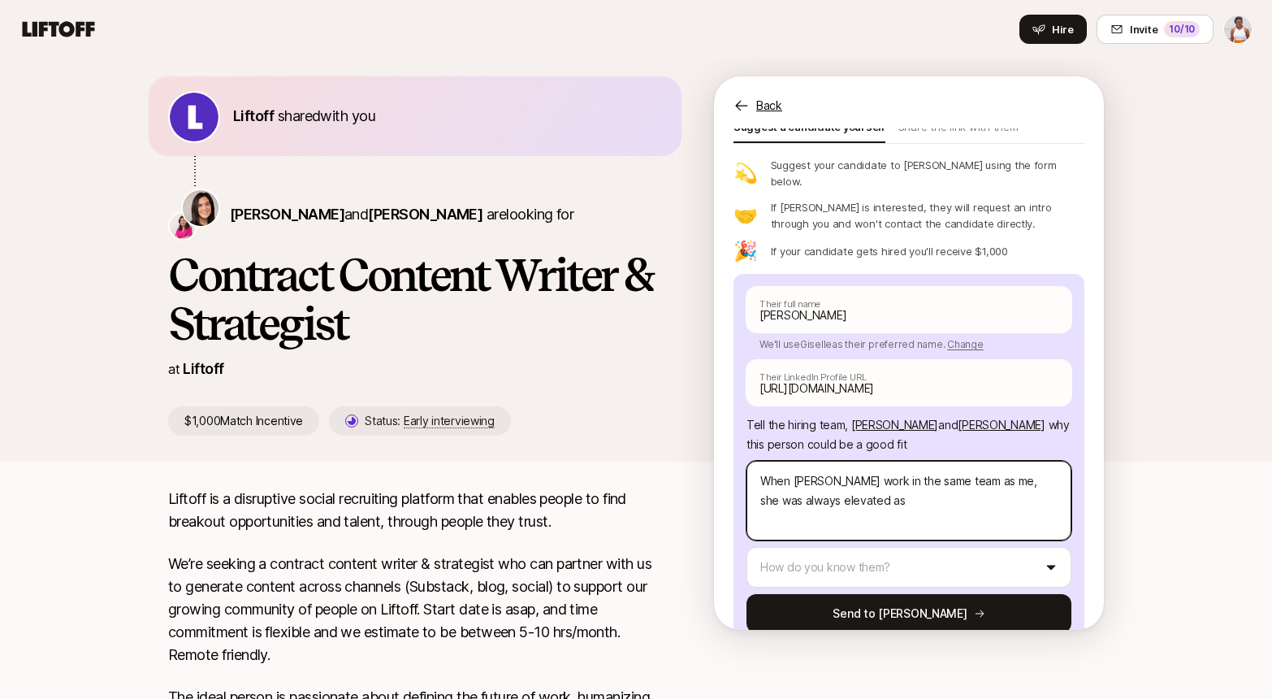
type textarea "x"
type textarea "When [PERSON_NAME] work in the same team as me, she was always elevated as"
type textarea "x"
type textarea "When [PERSON_NAME] work in the same team as me, she was always elevated as a"
type textarea "x"
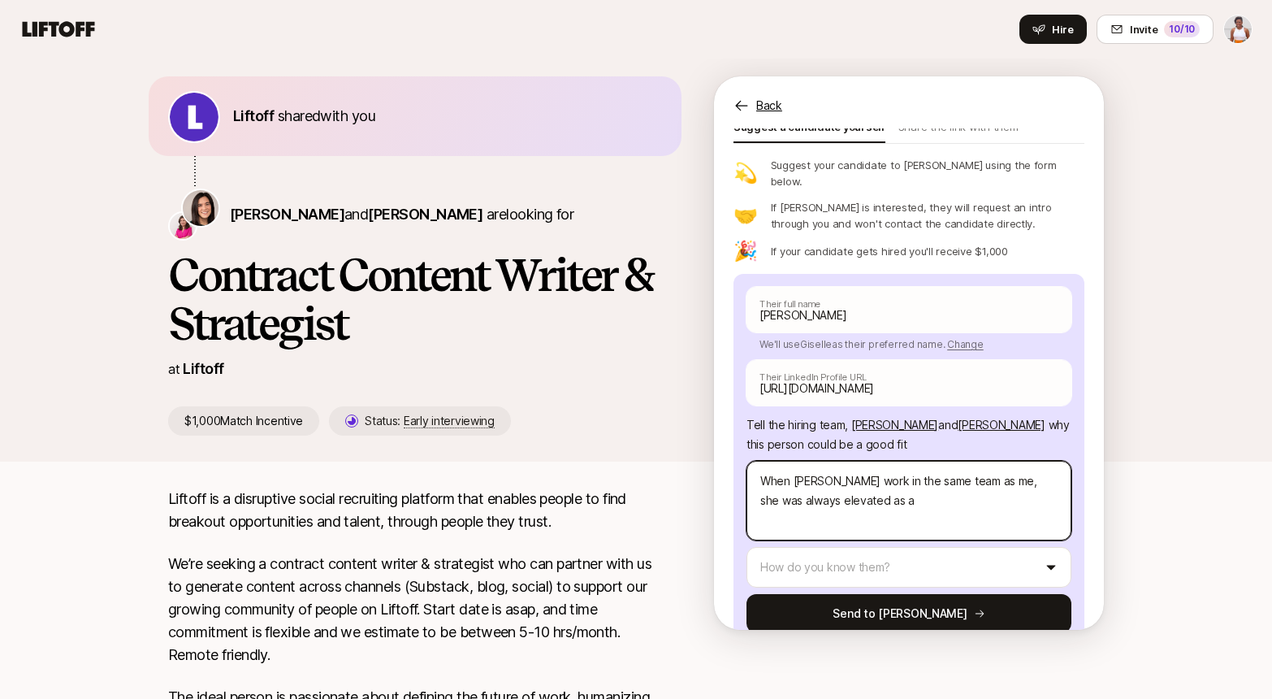
type textarea "When [PERSON_NAME] work in the same team as me, she was always elevated as a g"
type textarea "x"
type textarea "When [PERSON_NAME] work in the same team as me, she was always elevated as a gr"
type textarea "x"
type textarea "When [PERSON_NAME] work in the same team as me, she was always elevated as a gre"
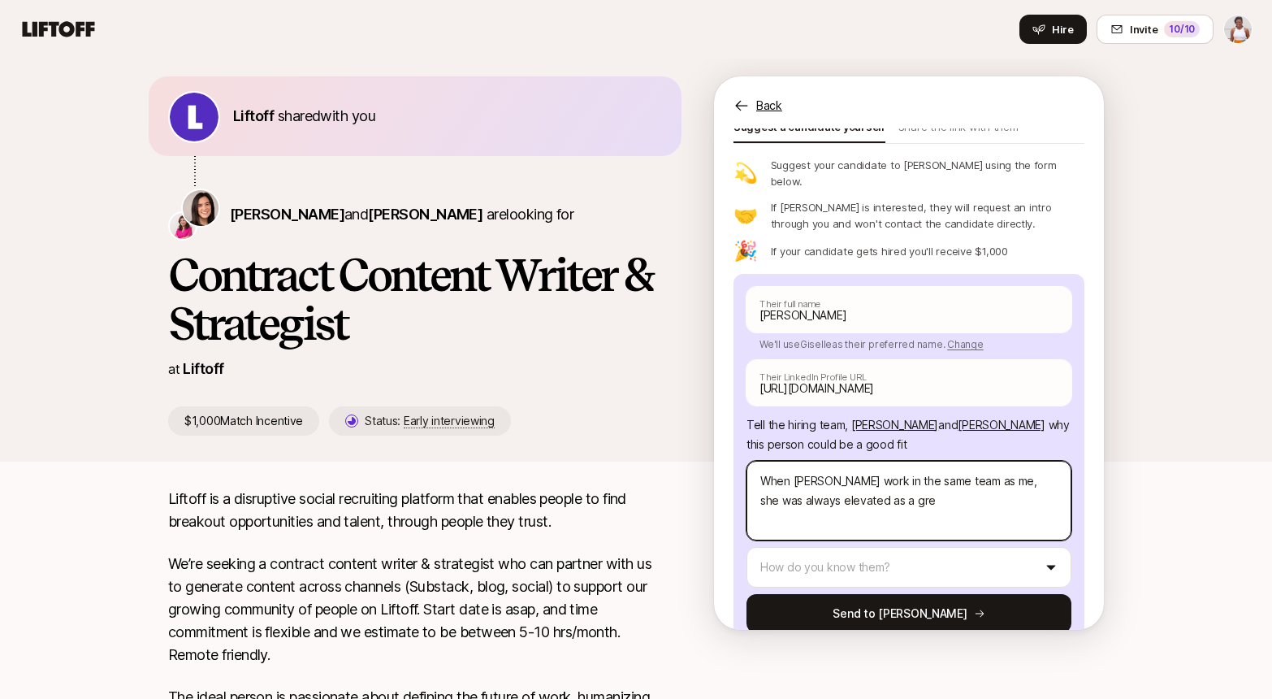
type textarea "x"
type textarea "When [PERSON_NAME] work in the same team as me, she was always elevated as a gr…"
type textarea "x"
type textarea "When [PERSON_NAME] work in the same team as me, she was always elevated as a gr…"
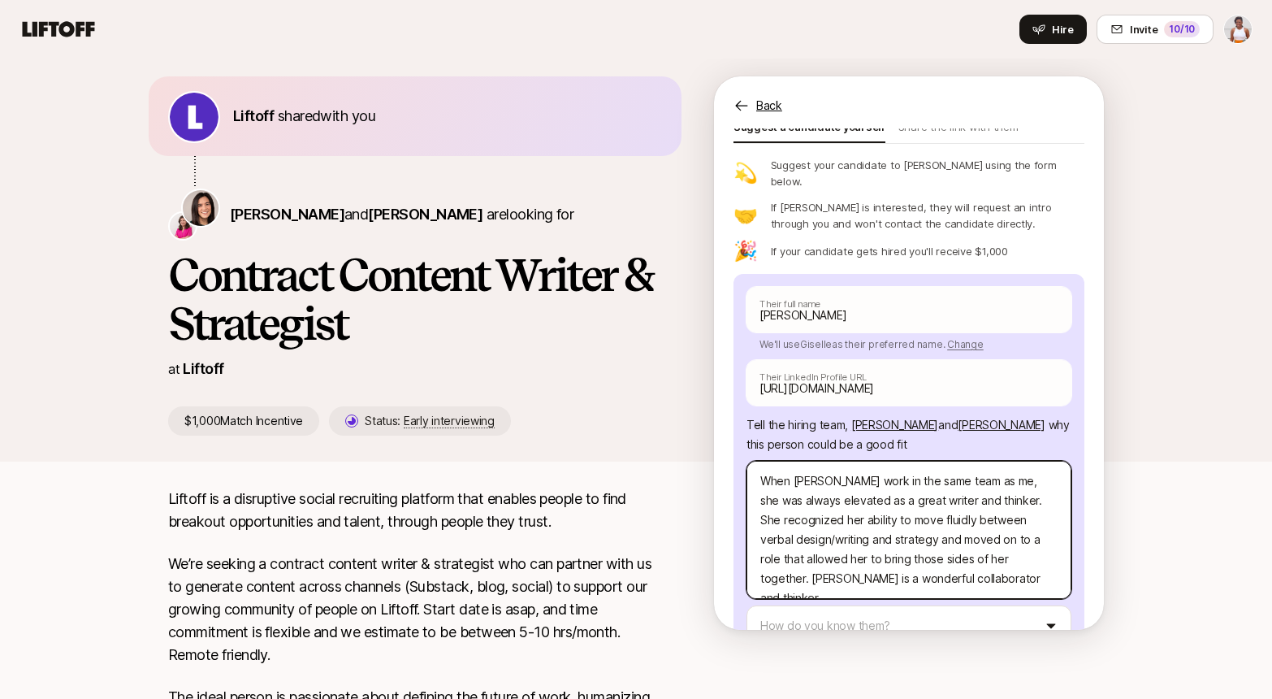
scroll to position [141, 0]
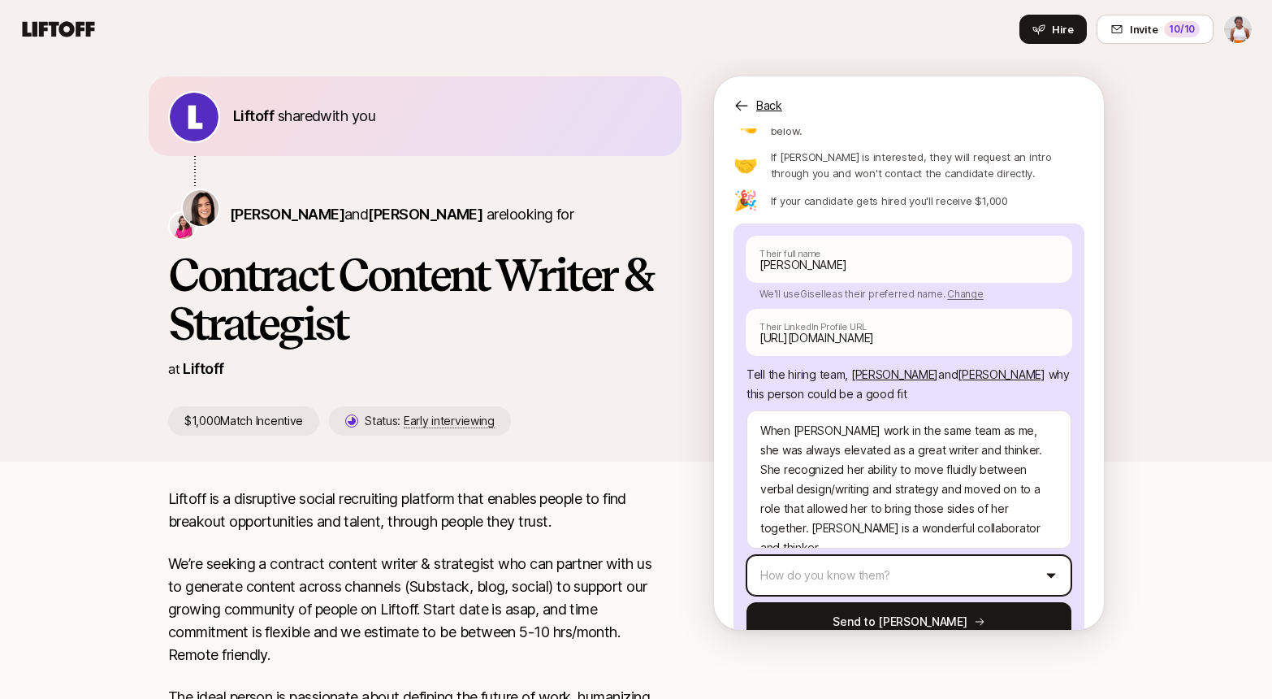
click at [900, 532] on html "Home Searches People Your Private Network Hire Hire Invite 10 /10 [PERSON_NAME]…" at bounding box center [636, 341] width 1272 height 699
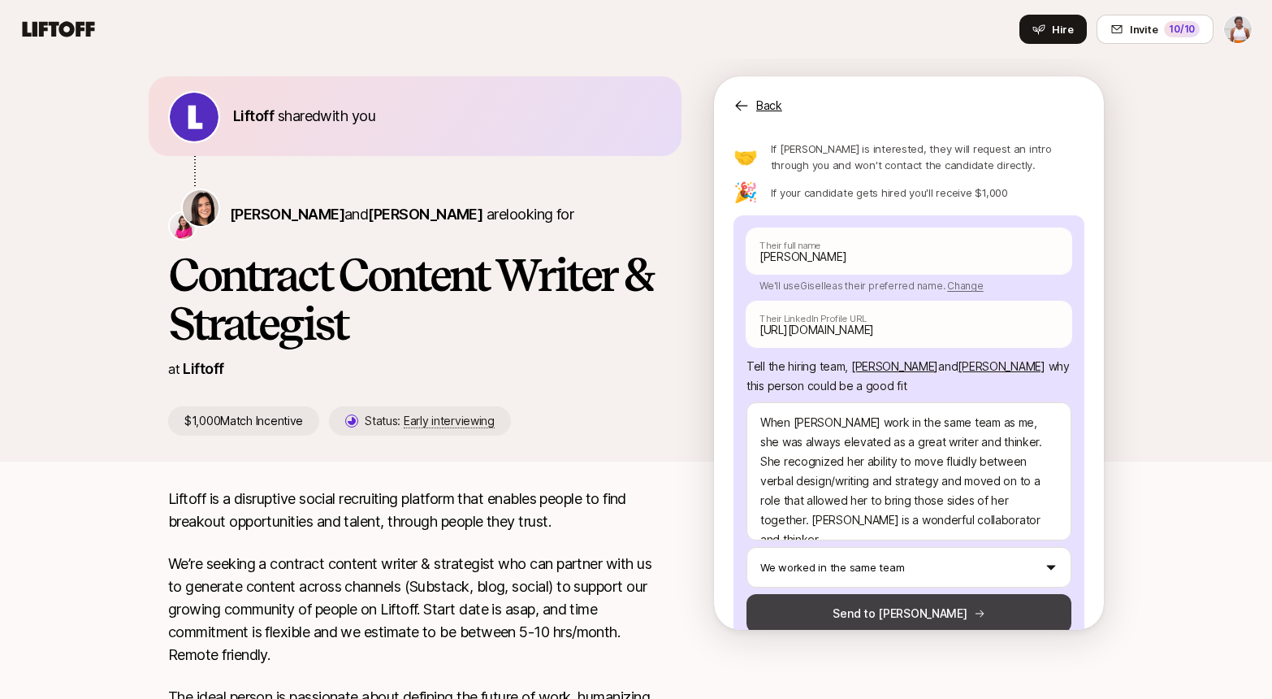
click at [880, 594] on button "Send to [PERSON_NAME]" at bounding box center [909, 613] width 325 height 39
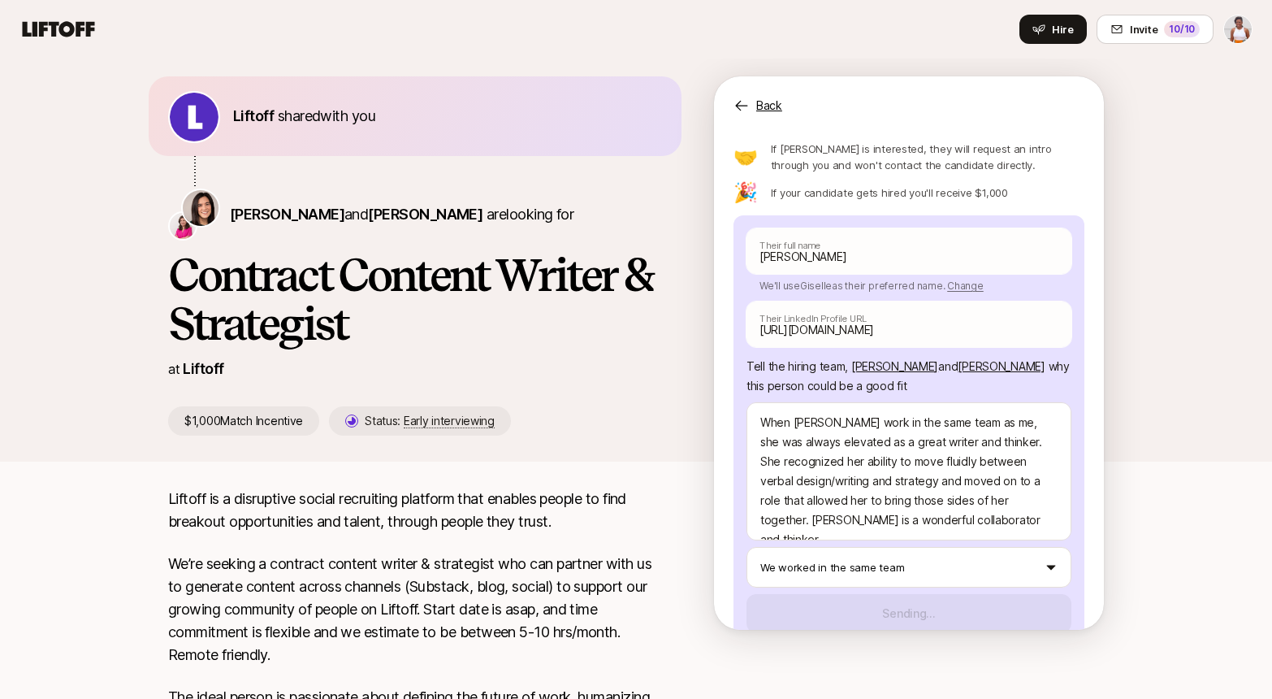
scroll to position [48, 0]
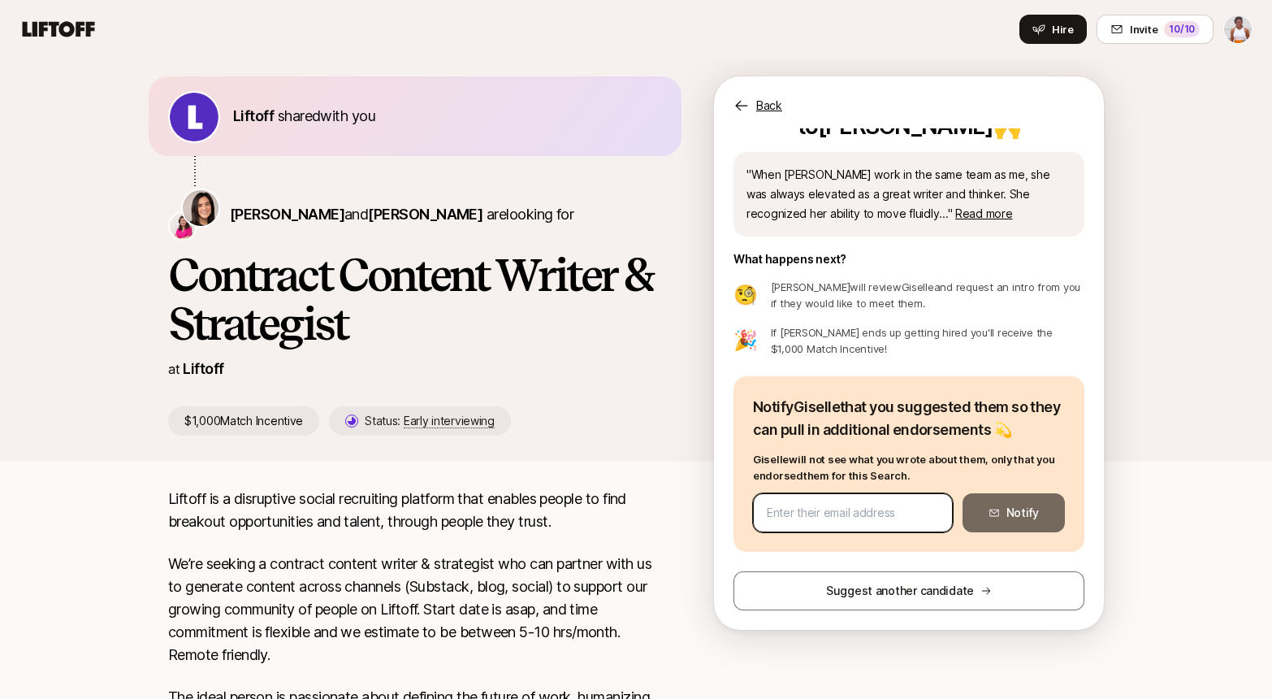
paste input "[EMAIL_ADDRESS][DOMAIN_NAME]"
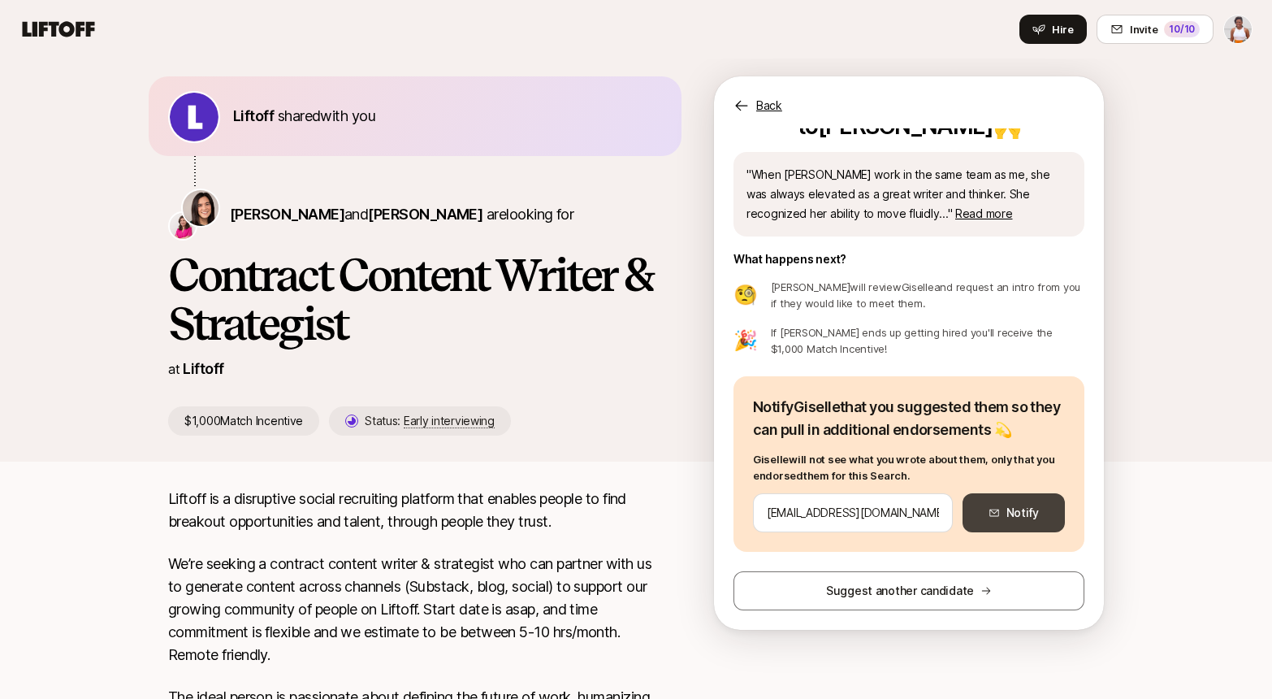
click at [1008, 513] on button "Notify" at bounding box center [1014, 512] width 102 height 39
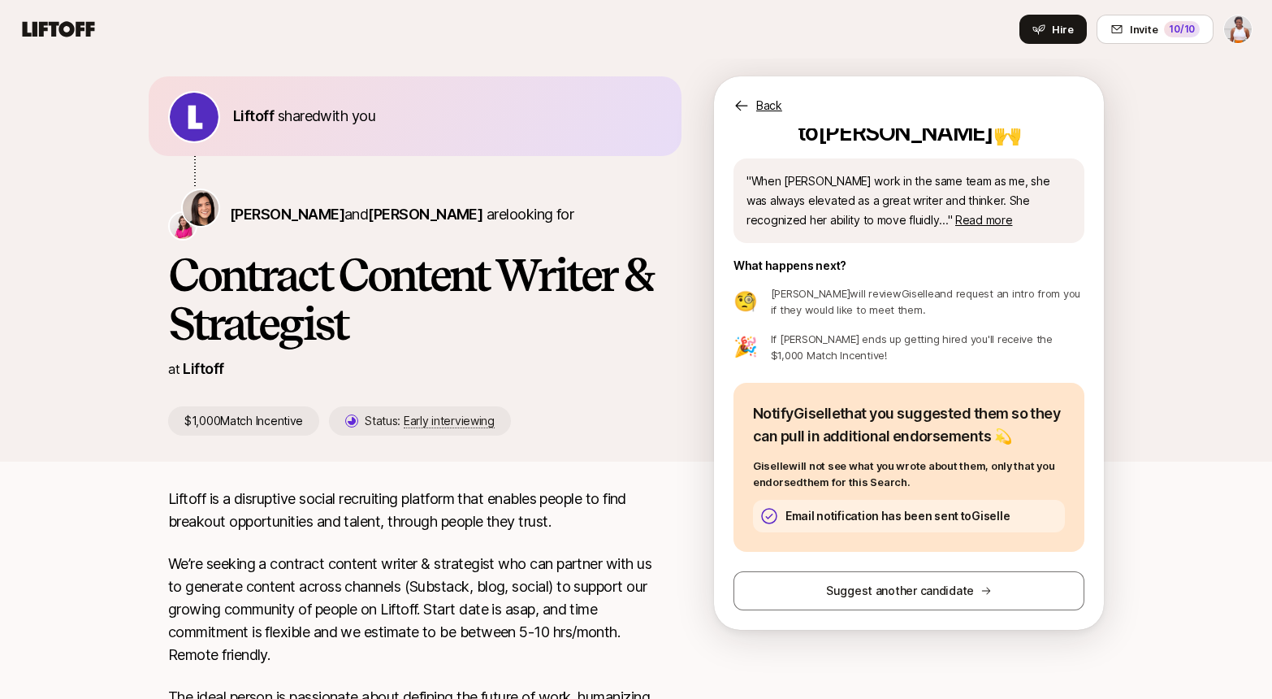
scroll to position [0, 0]
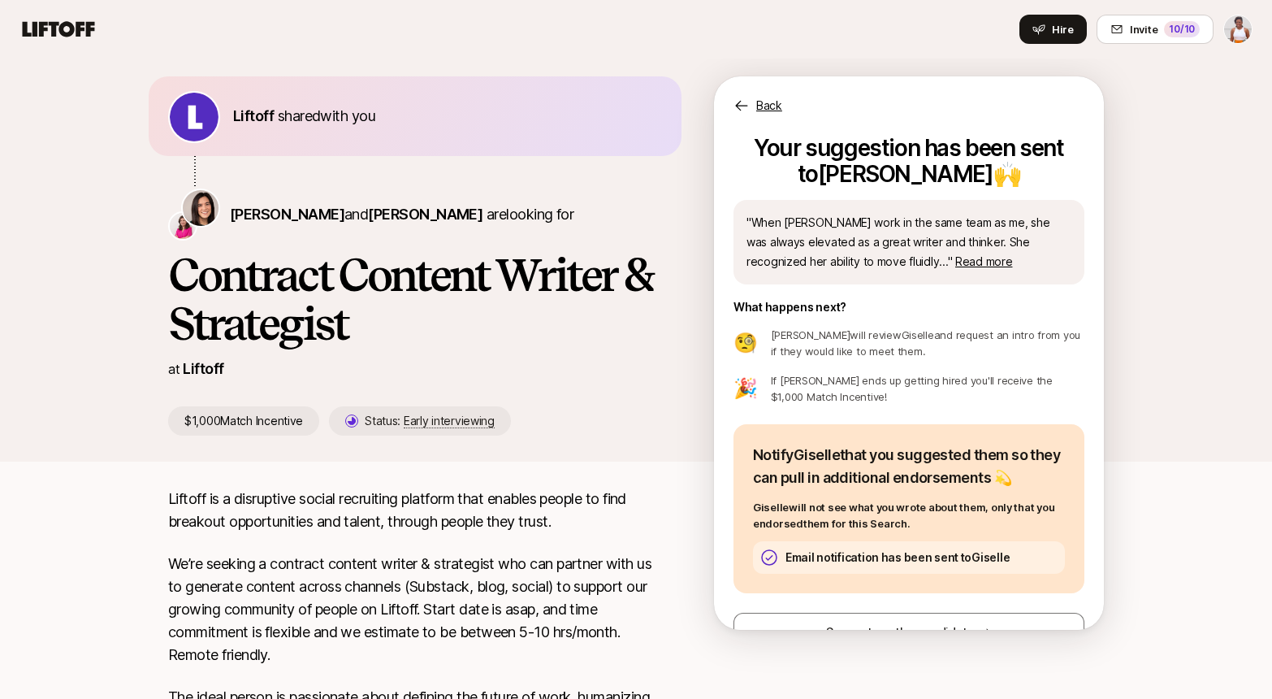
click at [780, 106] on p "Back" at bounding box center [769, 105] width 26 height 19
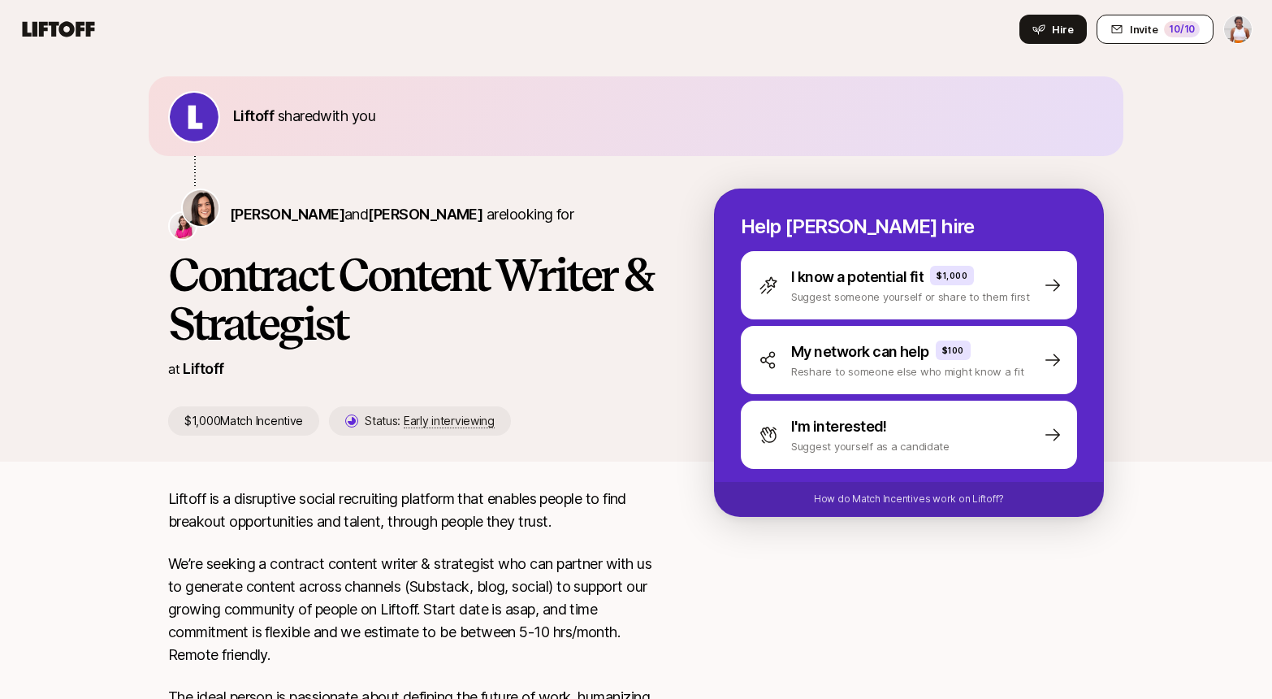
click at [1153, 26] on span "Invite" at bounding box center [1144, 29] width 28 height 16
